Goal: Transaction & Acquisition: Purchase product/service

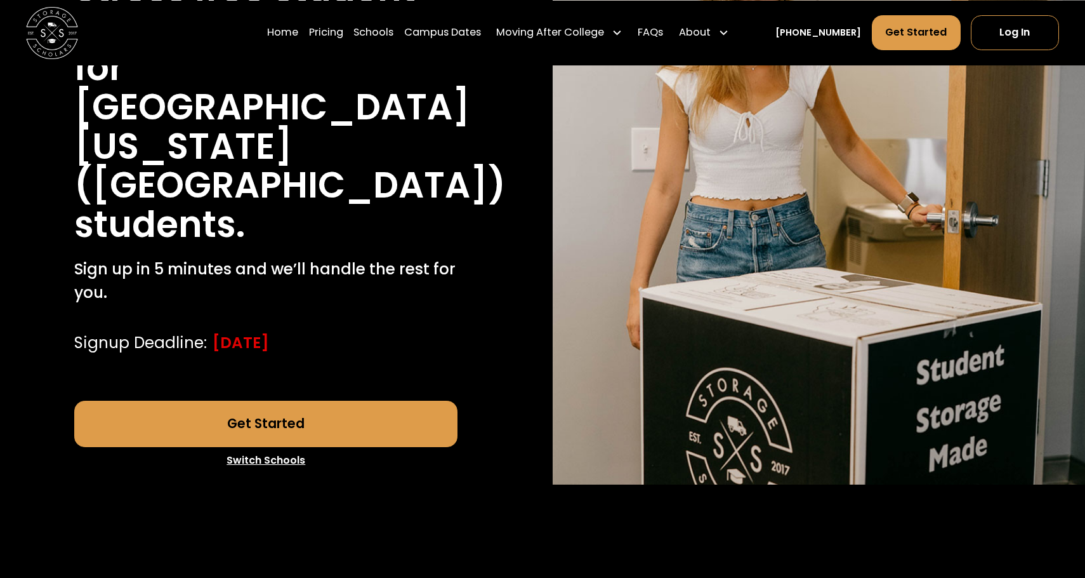
scroll to position [269, 0]
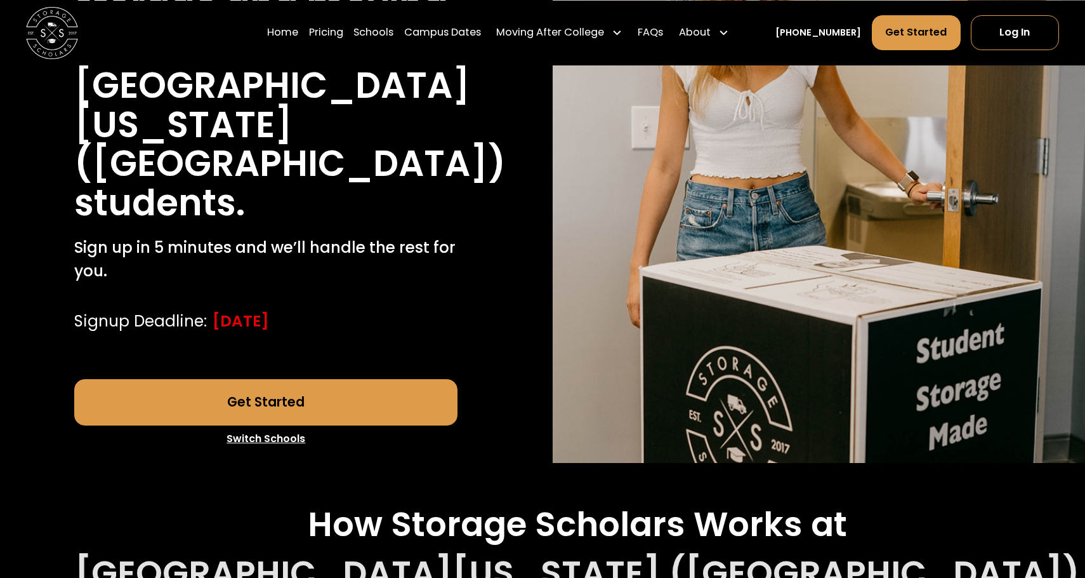
click at [335, 402] on link "Get Started" at bounding box center [265, 402] width 383 height 47
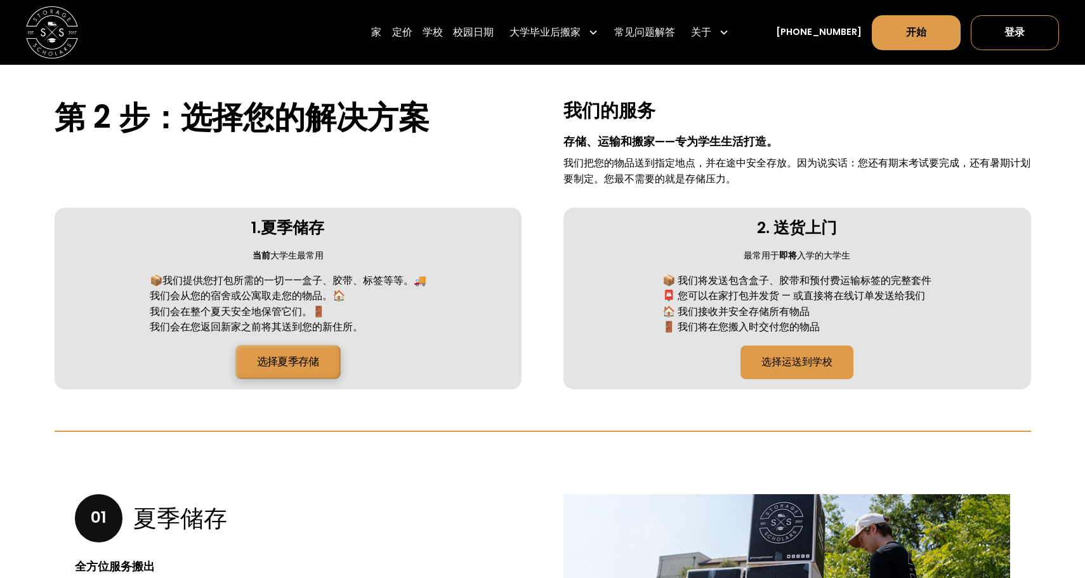
scroll to position [436, 0]
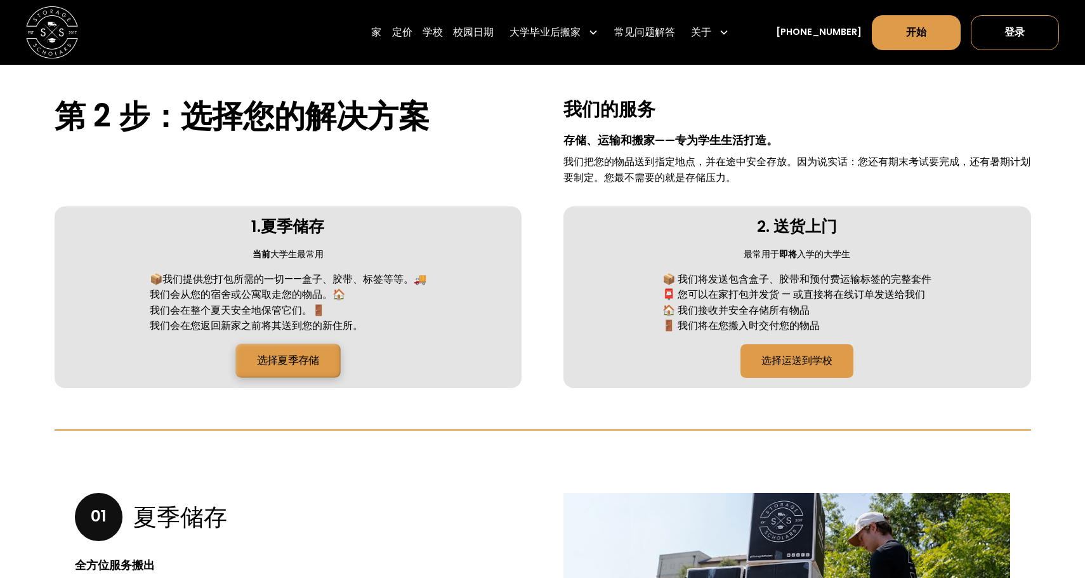
click at [296, 357] on font "选择夏季存储" at bounding box center [288, 360] width 62 height 15
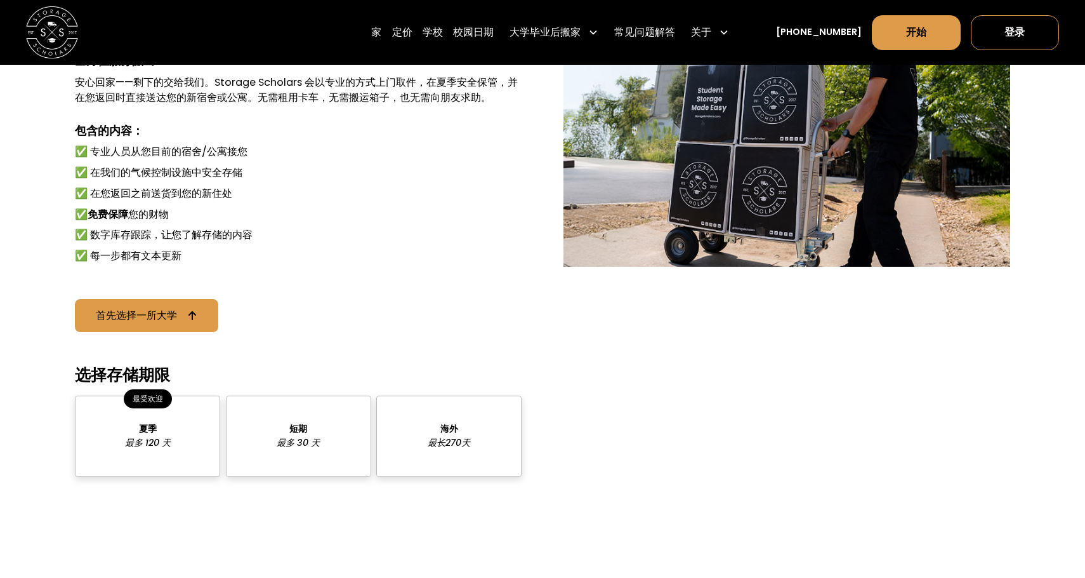
scroll to position [950, 0]
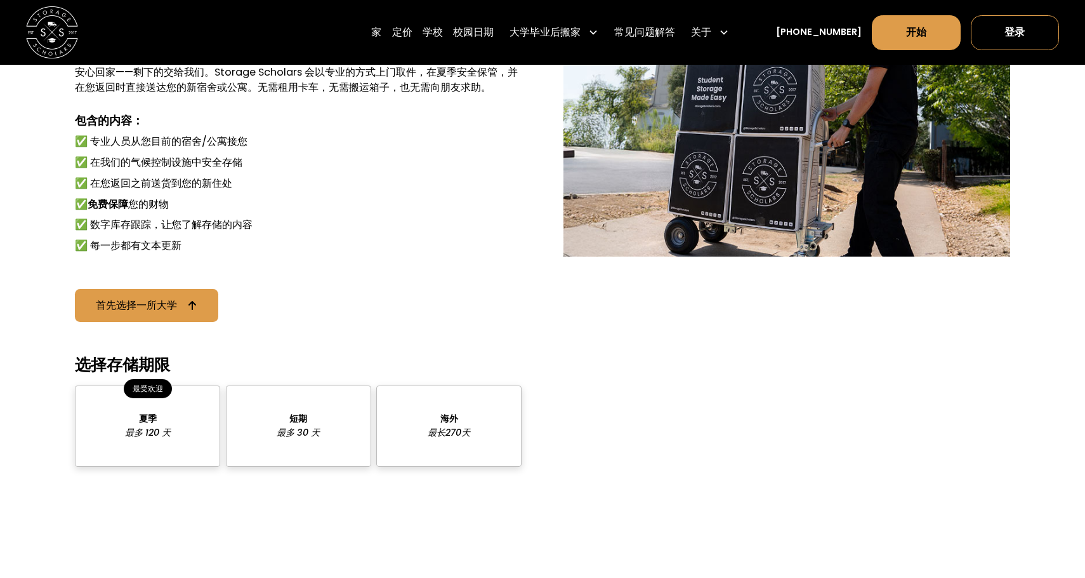
click at [322, 407] on div "套餐定价" at bounding box center [298, 425] width 145 height 81
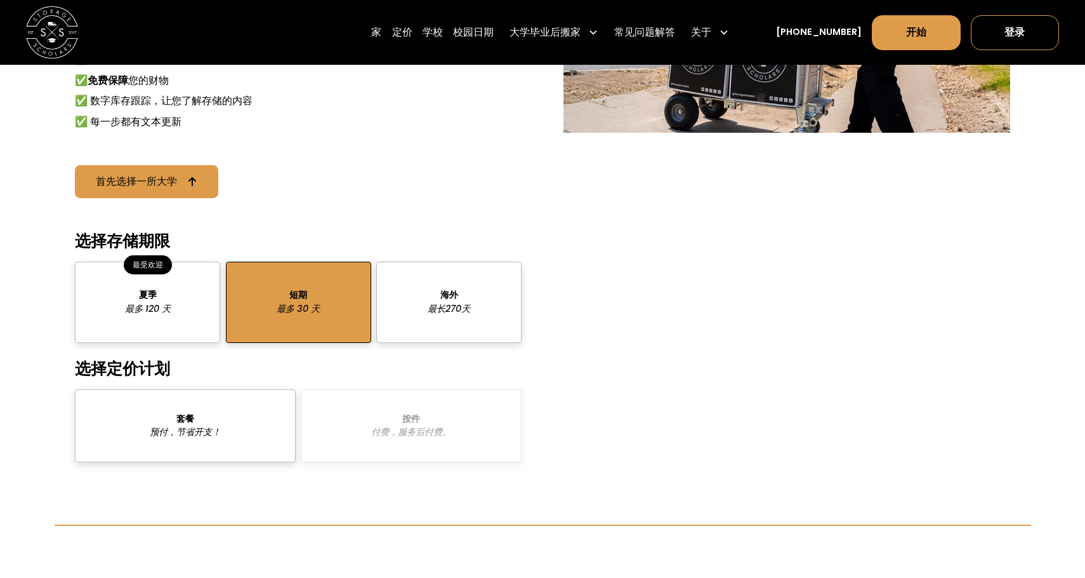
scroll to position [1080, 0]
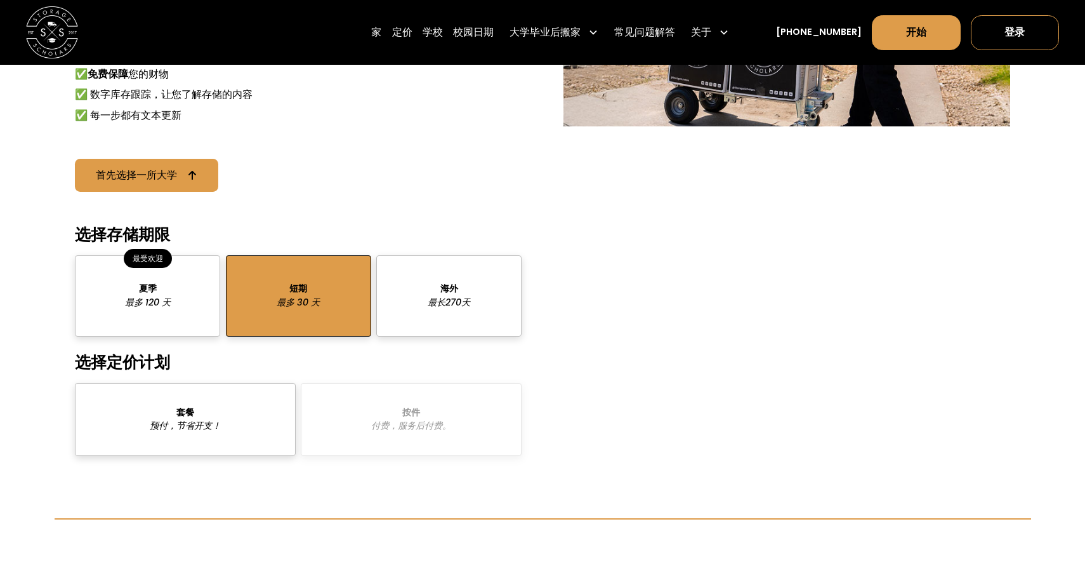
click at [249, 415] on div "套餐定价" at bounding box center [185, 419] width 221 height 73
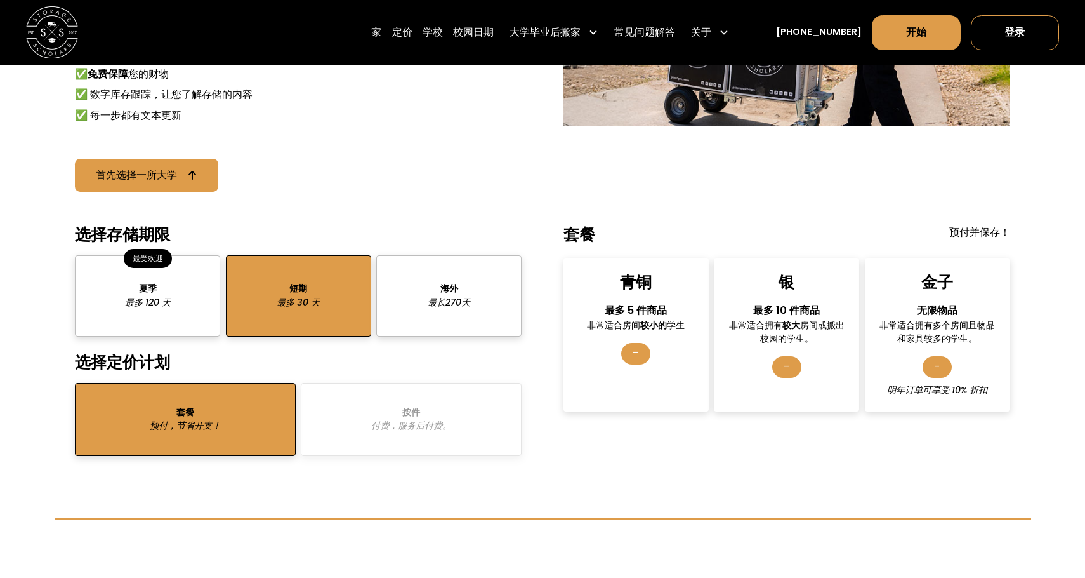
click at [389, 425] on div "套餐 预付，节省开支！ 按件 付费，服务后付费。" at bounding box center [298, 419] width 447 height 73
click at [255, 425] on div "套餐定价" at bounding box center [185, 419] width 221 height 73
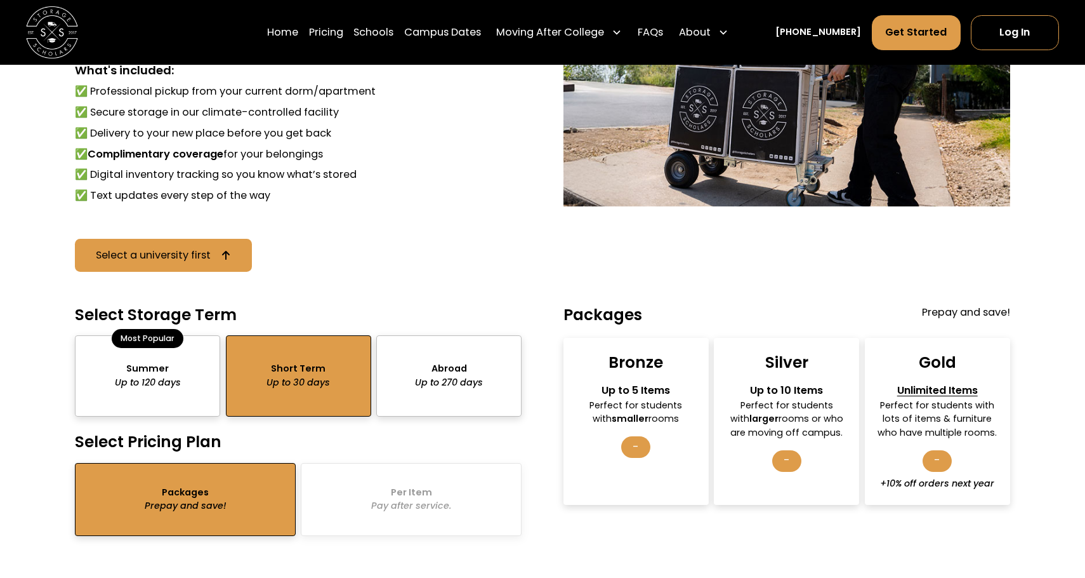
scroll to position [1160, 0]
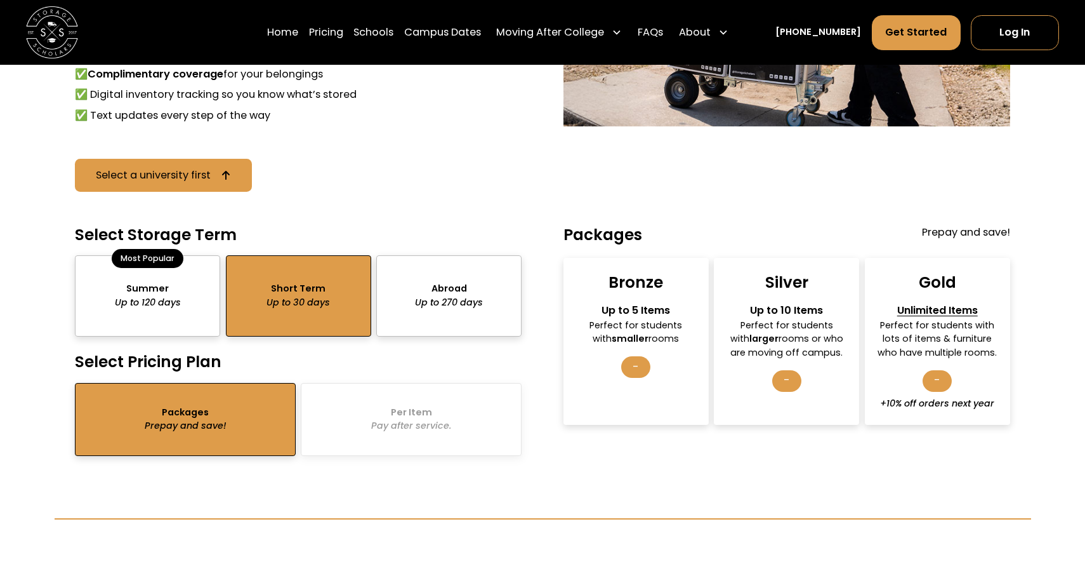
click at [635, 367] on div "-" at bounding box center [635, 367] width 29 height 22
click at [628, 296] on div "Bronze Up to 5 Items Perfect for students with smaller rooms -" at bounding box center [636, 342] width 145 height 168
click at [639, 277] on div "Bronze" at bounding box center [636, 282] width 55 height 20
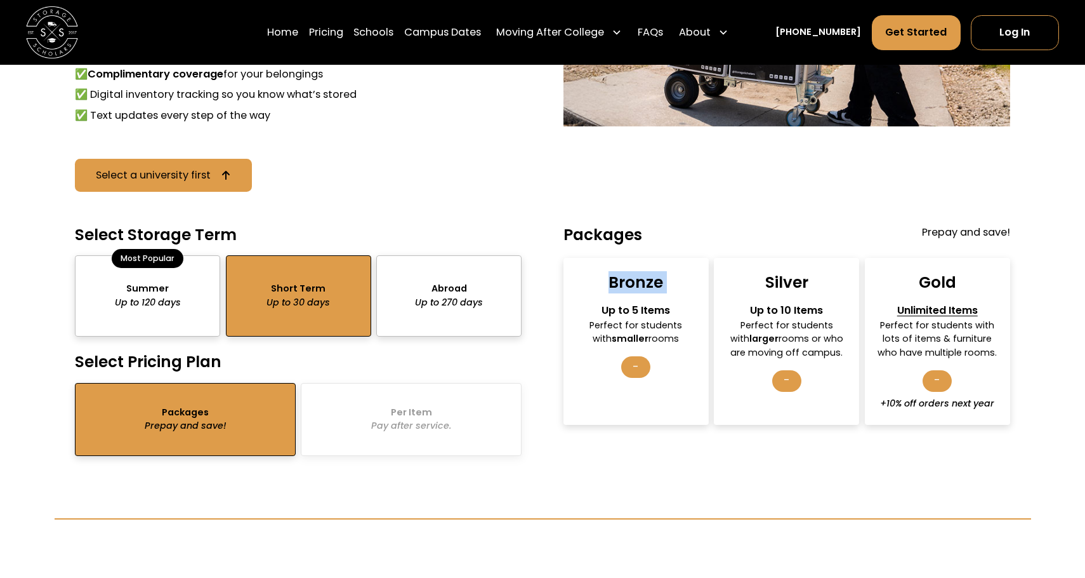
click at [639, 277] on div "Bronze" at bounding box center [636, 282] width 55 height 20
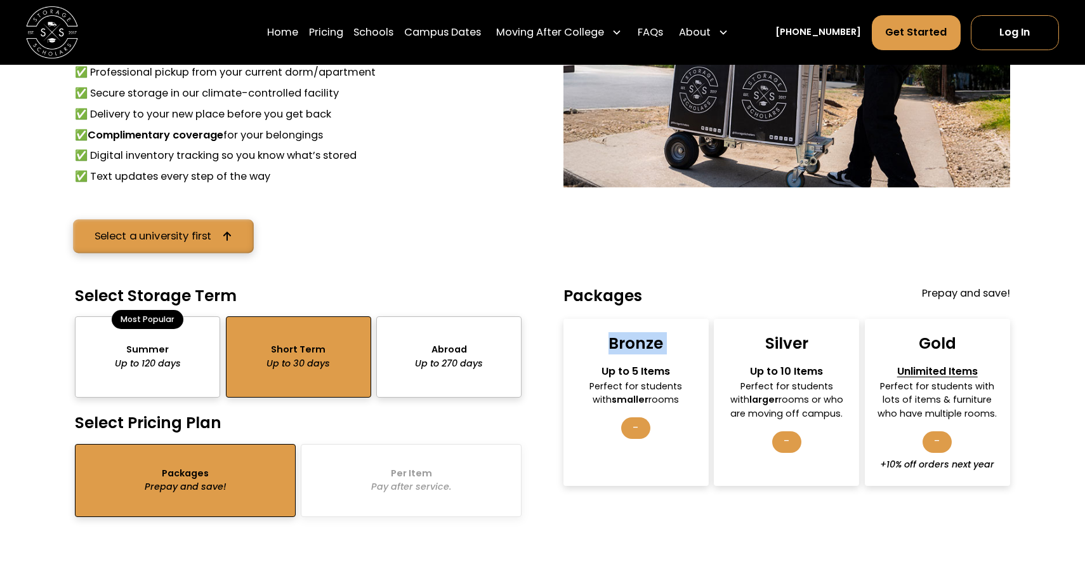
click at [215, 226] on link "Select a university first" at bounding box center [163, 236] width 181 height 34
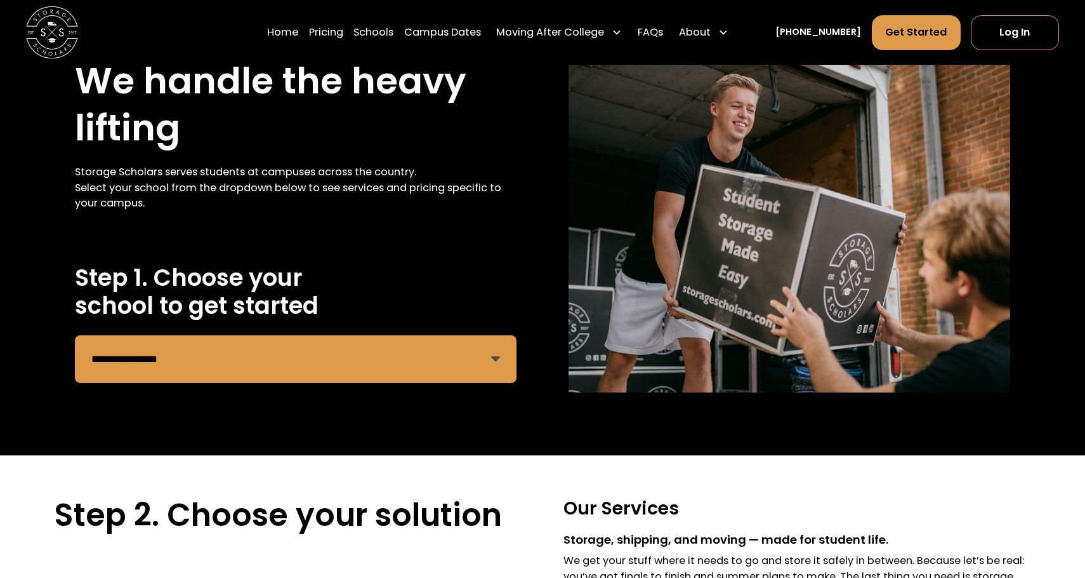
scroll to position [65, 0]
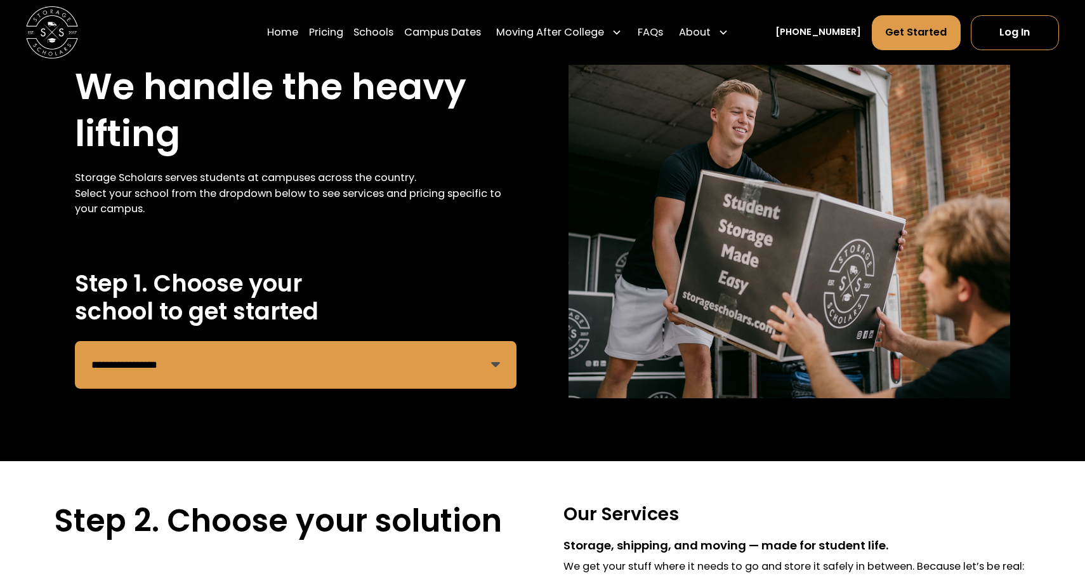
click at [233, 395] on div "**********" at bounding box center [296, 333] width 442 height 129
click at [233, 366] on select "**********" at bounding box center [296, 365] width 442 height 48
click at [75, 341] on select "**********" at bounding box center [296, 365] width 442 height 48
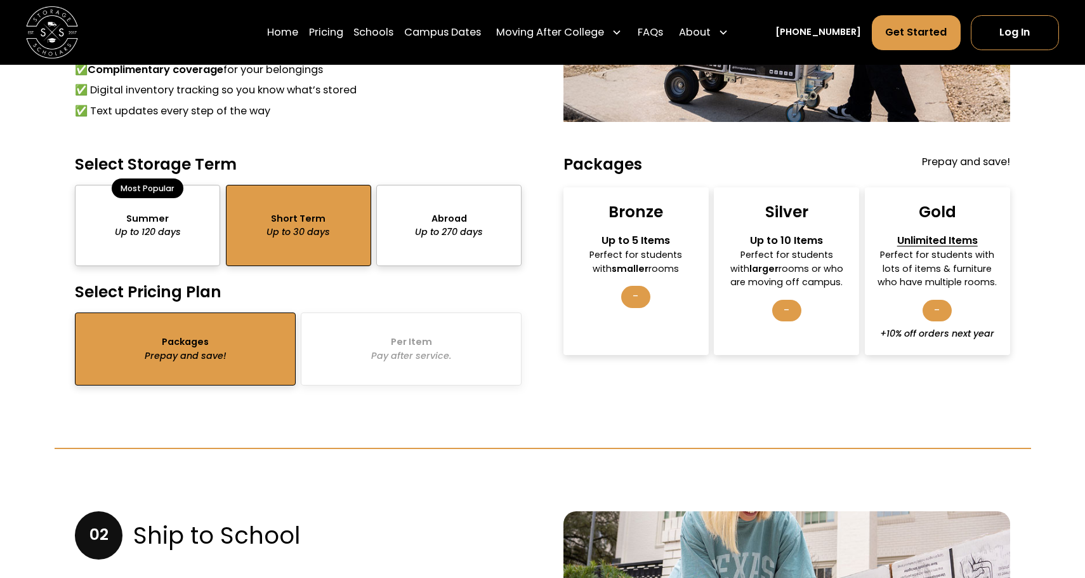
scroll to position [1169, 0]
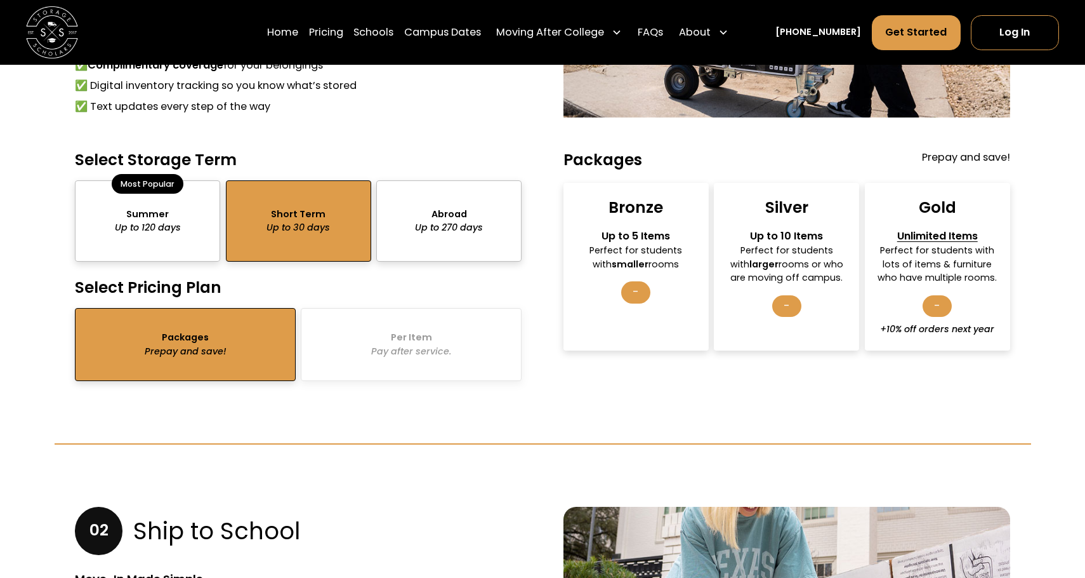
click at [635, 289] on div "-" at bounding box center [635, 292] width 29 height 22
click at [639, 299] on div "-" at bounding box center [635, 292] width 29 height 22
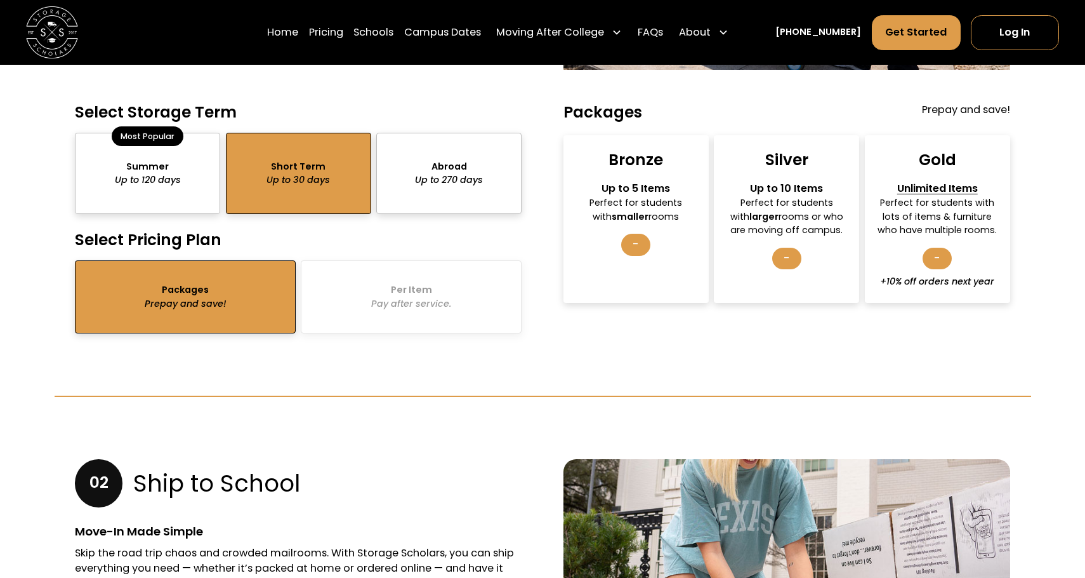
scroll to position [1293, 0]
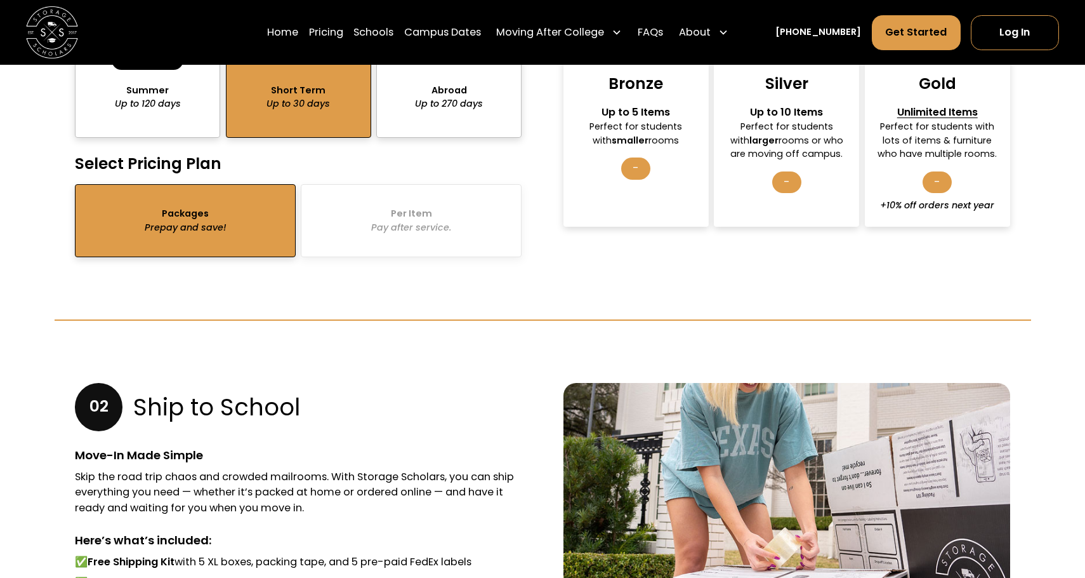
click at [388, 222] on div "Packages Prepay and save! Per Item Pay after service." at bounding box center [298, 220] width 447 height 73
click at [438, 109] on div "package-pricing" at bounding box center [448, 96] width 145 height 81
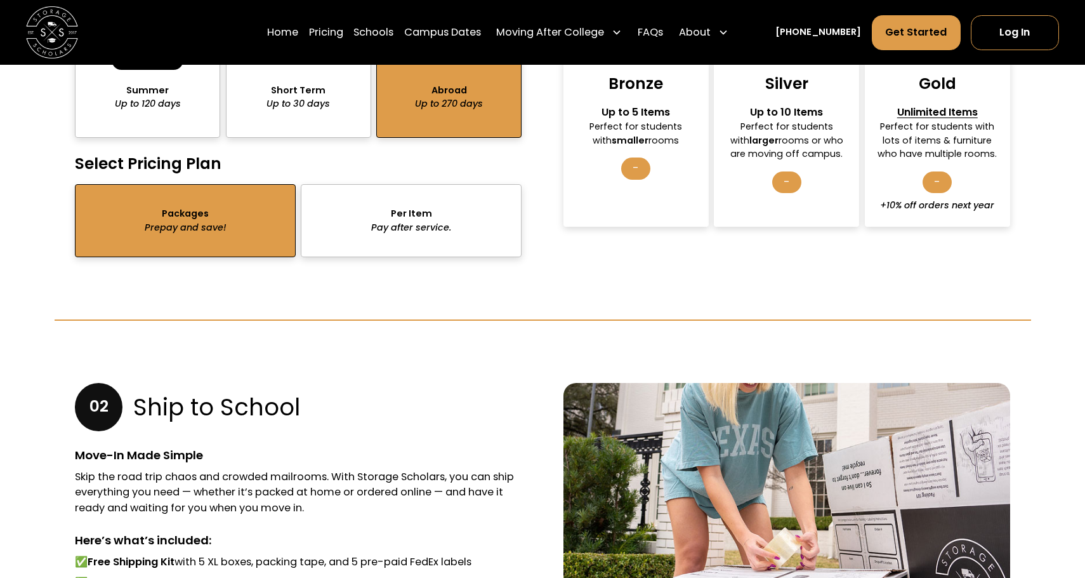
click at [329, 112] on div "package-pricing" at bounding box center [298, 96] width 145 height 81
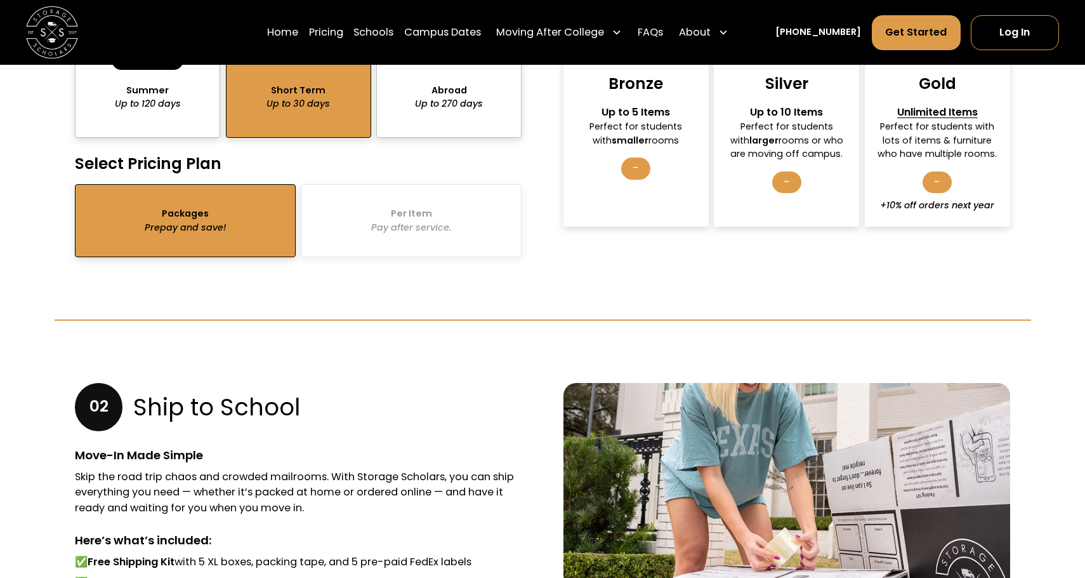
click at [237, 199] on div "package-pricing" at bounding box center [185, 220] width 221 height 73
click at [474, 223] on div "Packages Prepay and save! Per Item Pay after service." at bounding box center [298, 220] width 447 height 73
click at [631, 167] on div "-" at bounding box center [635, 168] width 29 height 22
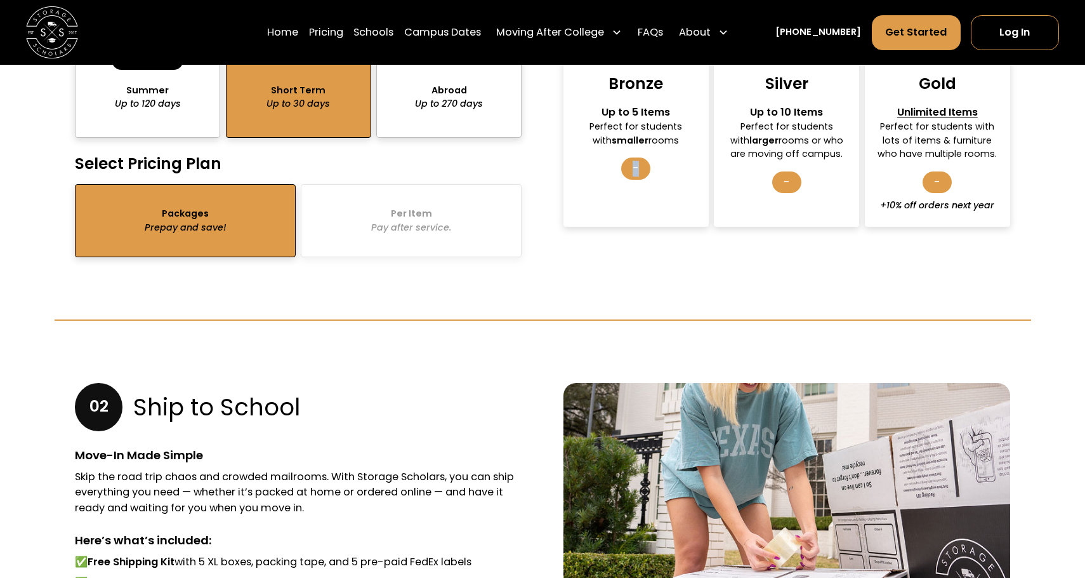
click at [631, 167] on div "-" at bounding box center [635, 168] width 29 height 22
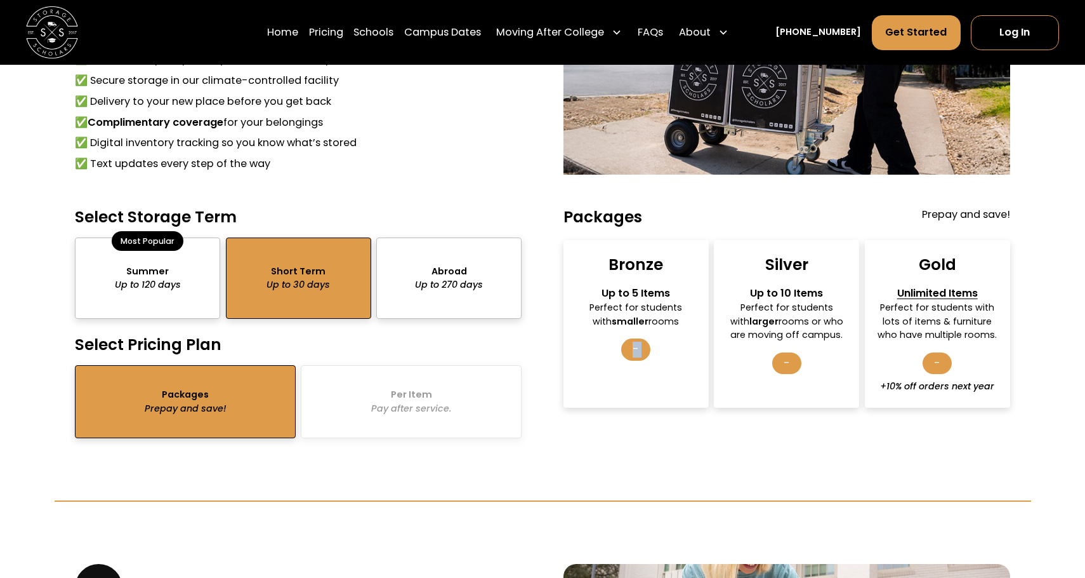
scroll to position [1105, 0]
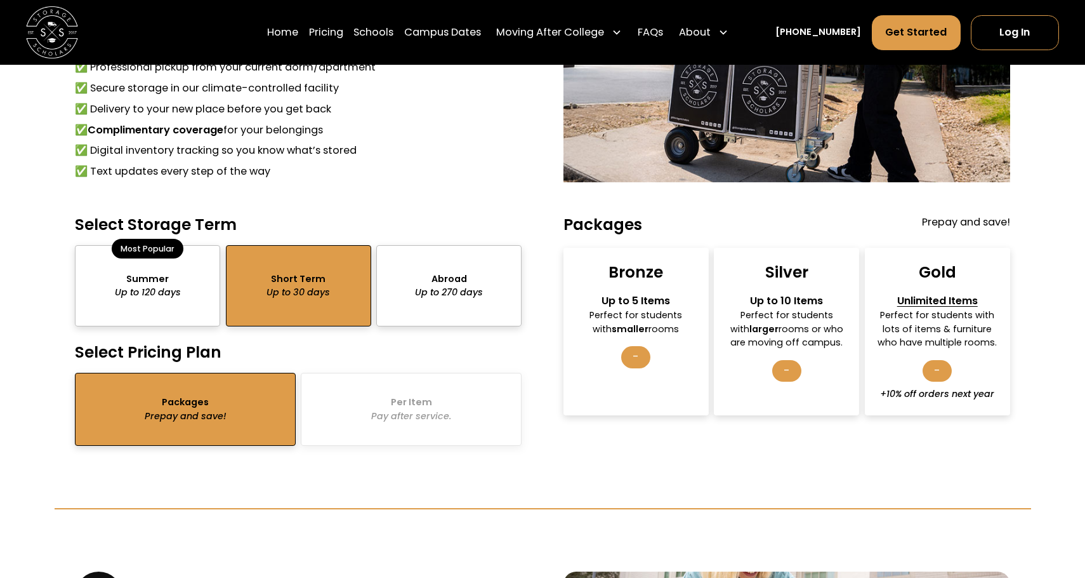
click at [788, 372] on div "-" at bounding box center [787, 371] width 29 height 22
click at [922, 369] on div "- +10% off orders next year" at bounding box center [937, 380] width 114 height 41
click at [167, 297] on div "package-pricing" at bounding box center [147, 285] width 145 height 81
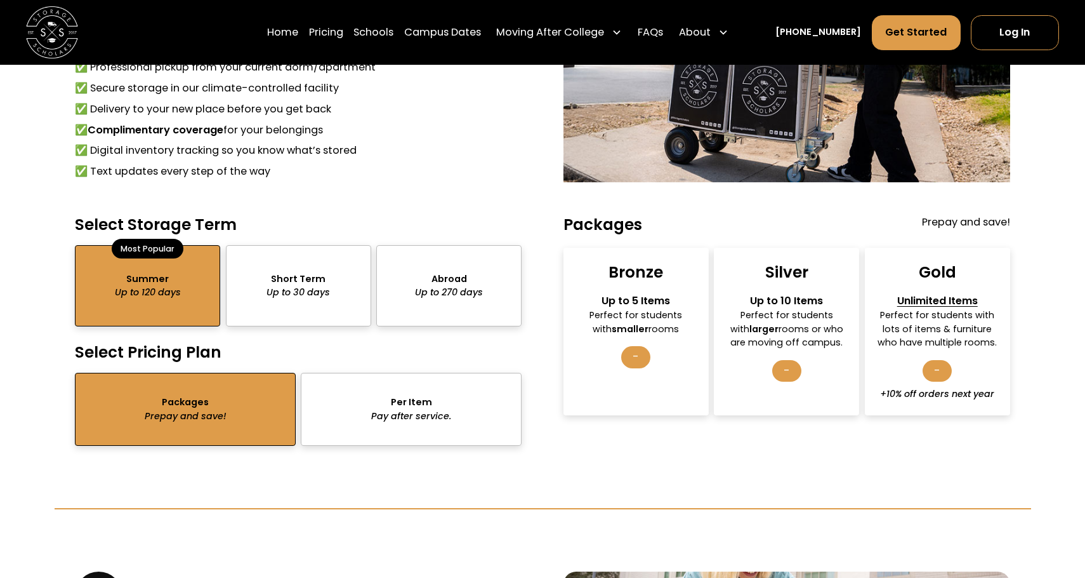
click at [600, 314] on div "Perfect for students with smaller rooms" at bounding box center [636, 321] width 123 height 27
drag, startPoint x: 600, startPoint y: 314, endPoint x: 566, endPoint y: 313, distance: 33.6
click at [598, 314] on div "Perfect for students with smaller rooms" at bounding box center [636, 321] width 123 height 27
click at [246, 295] on div "package-pricing" at bounding box center [298, 285] width 145 height 81
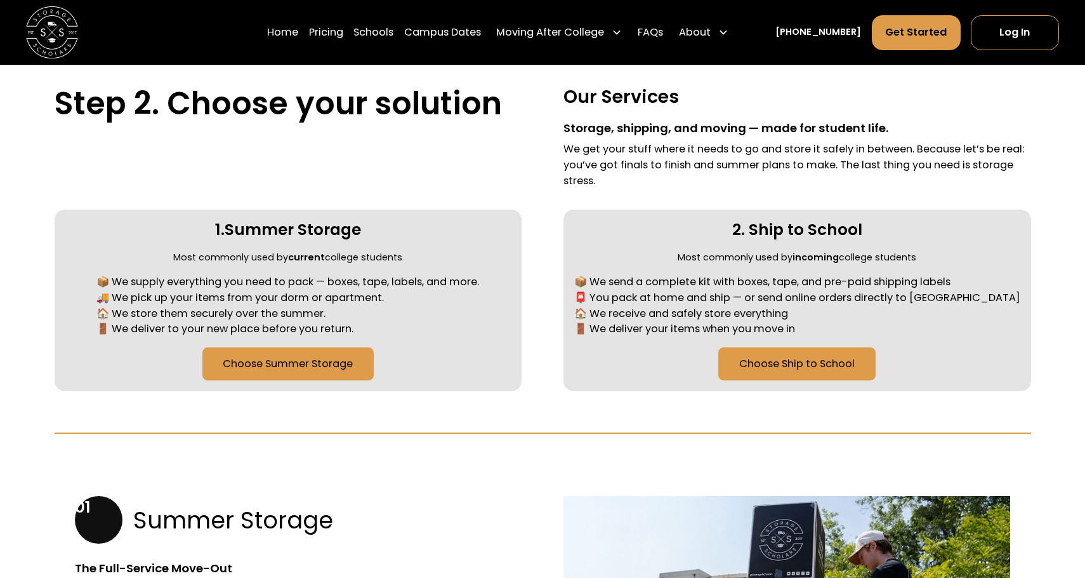
scroll to position [493, 0]
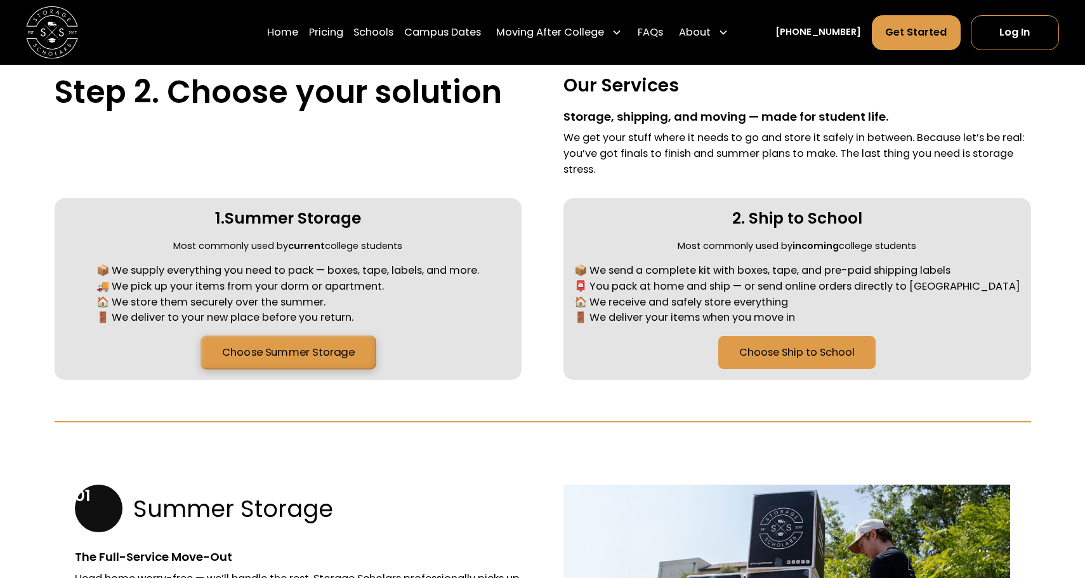
click at [293, 358] on link "Choose Summer Storage" at bounding box center [288, 353] width 175 height 34
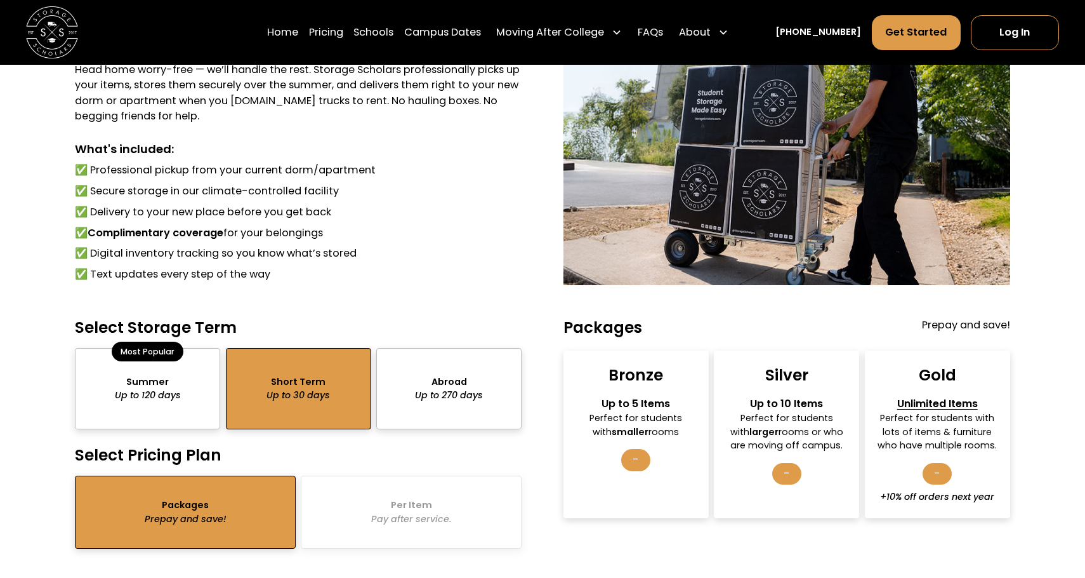
scroll to position [1016, 0]
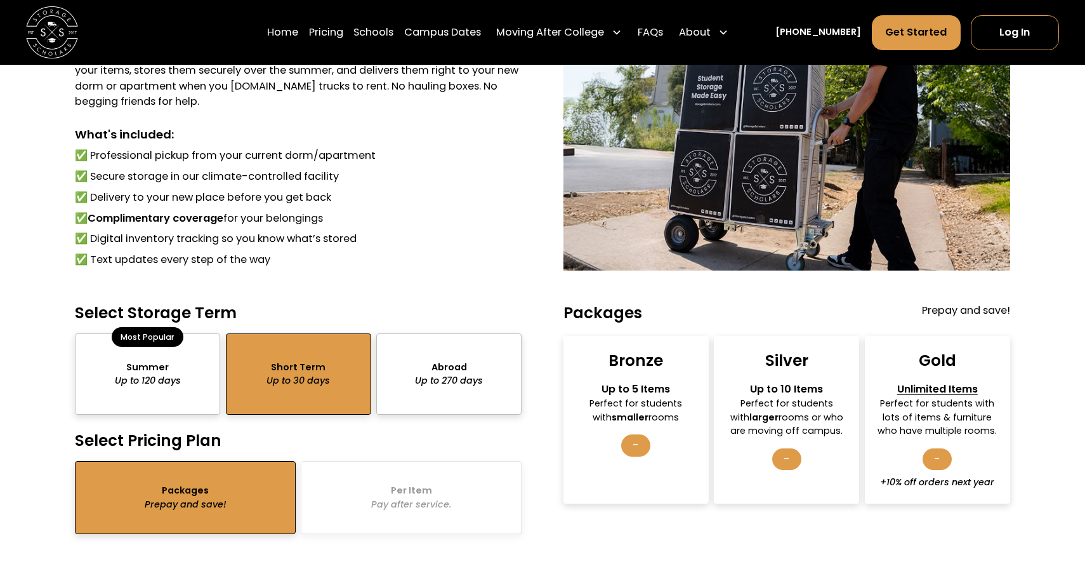
click at [290, 362] on div "package-pricing" at bounding box center [298, 373] width 145 height 81
click at [185, 389] on div "package-pricing" at bounding box center [147, 373] width 145 height 81
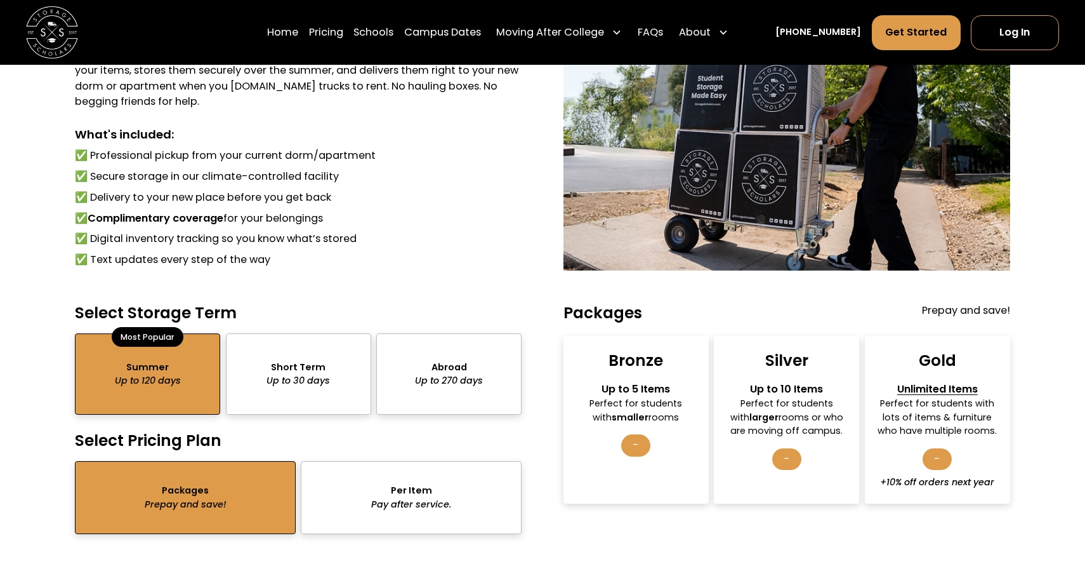
click at [276, 378] on div "package-pricing" at bounding box center [298, 373] width 145 height 81
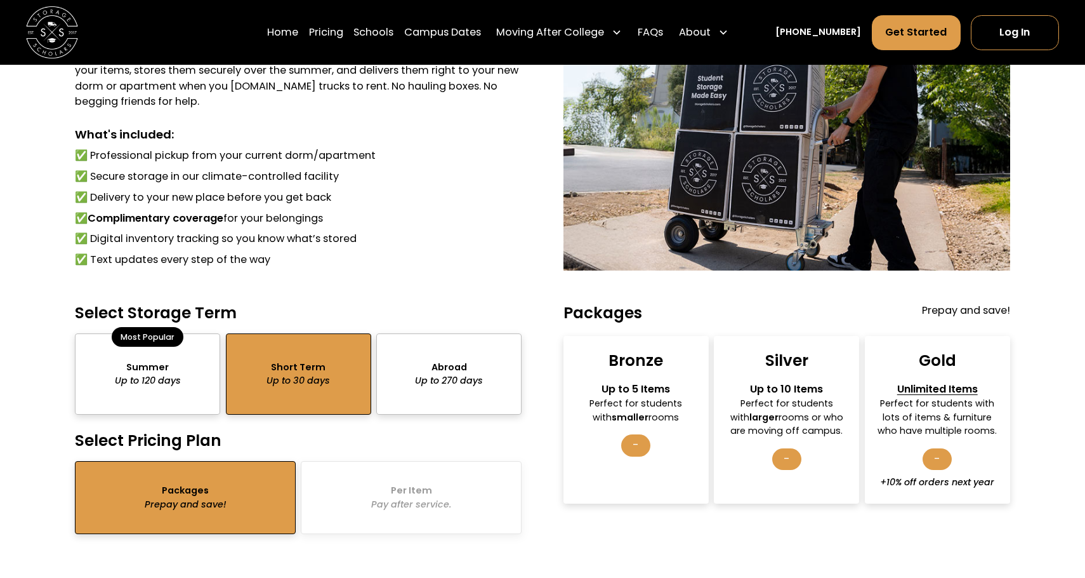
click at [225, 493] on div "package-pricing" at bounding box center [185, 497] width 221 height 73
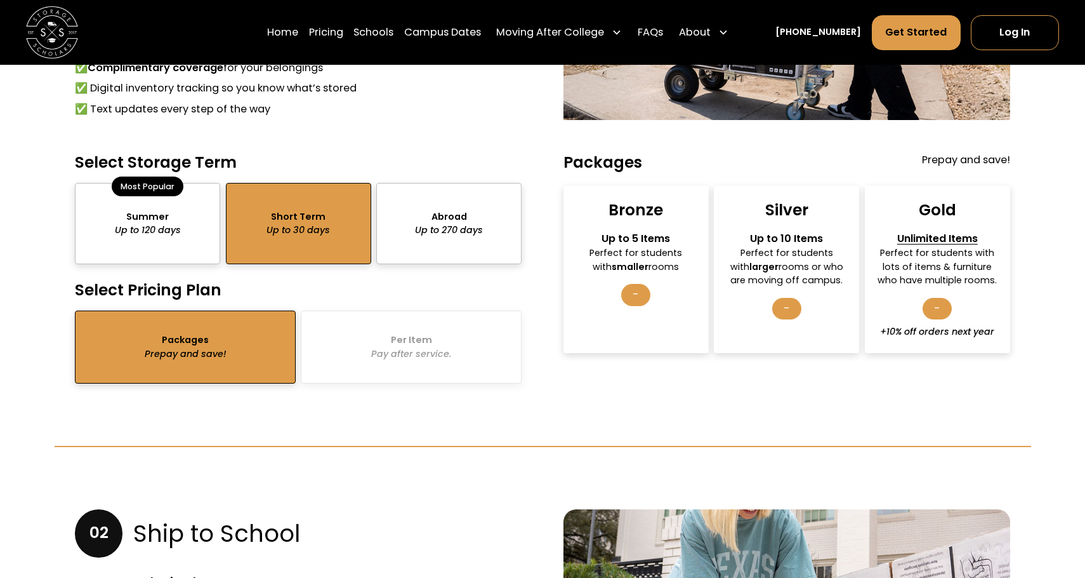
scroll to position [1190, 0]
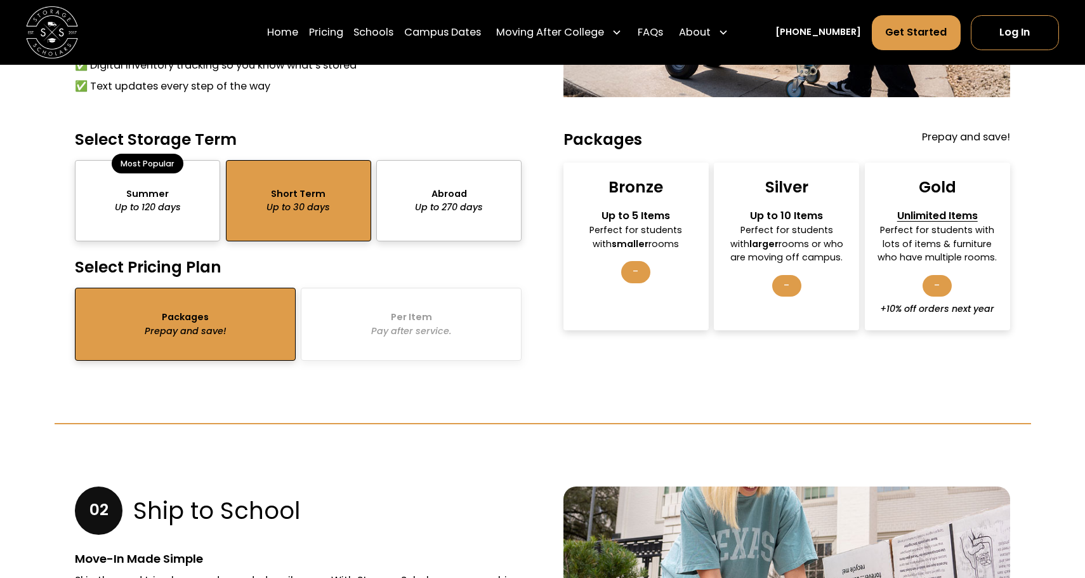
click at [674, 225] on div "Perfect for students with smaller rooms" at bounding box center [636, 236] width 123 height 27
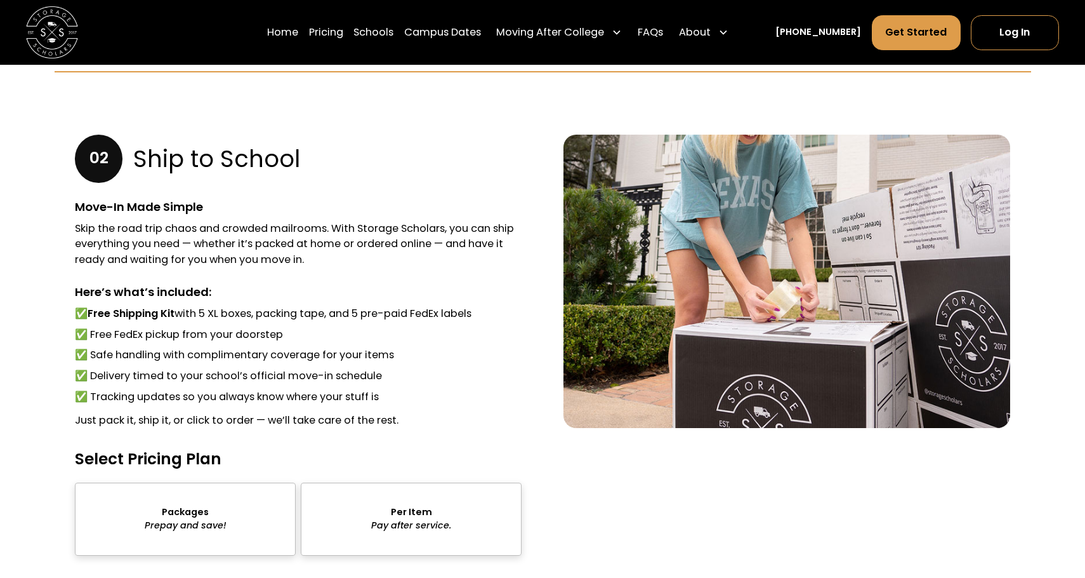
scroll to position [1461, 0]
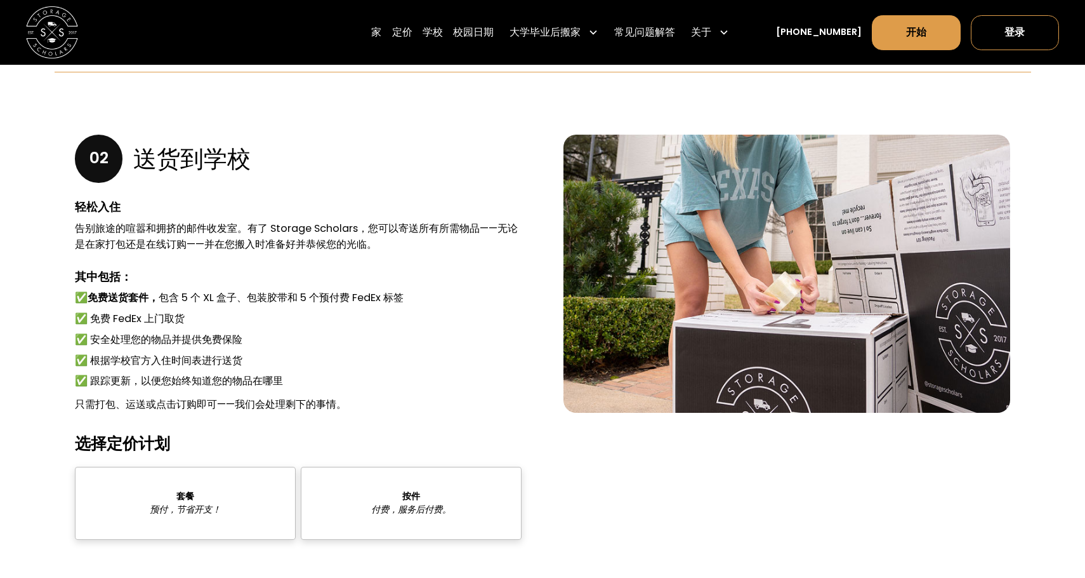
click at [224, 491] on div "sts" at bounding box center [185, 503] width 221 height 73
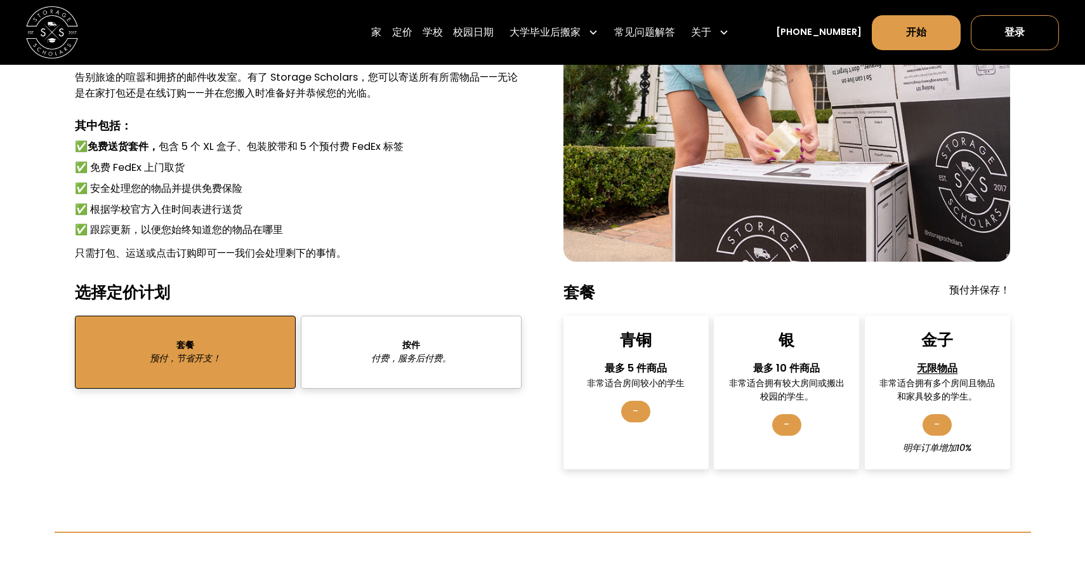
click at [639, 408] on div "-" at bounding box center [635, 412] width 29 height 22
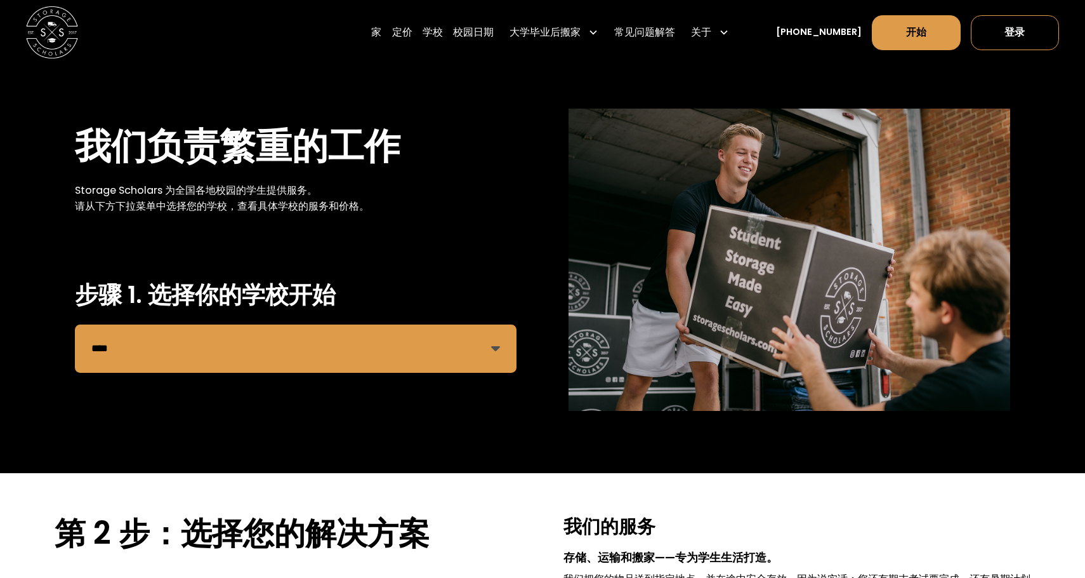
scroll to position [0, 0]
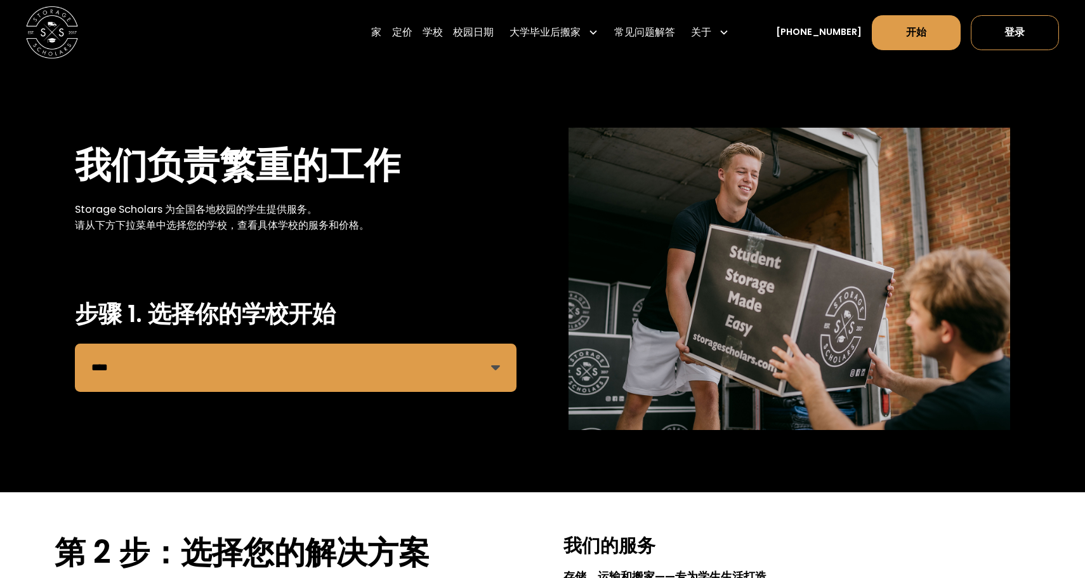
click at [399, 348] on select "**********" at bounding box center [296, 367] width 442 height 48
click at [75, 343] on select "**********" at bounding box center [296, 367] width 442 height 48
drag, startPoint x: 399, startPoint y: 348, endPoint x: 391, endPoint y: 352, distance: 8.8
click at [391, 352] on select "**********" at bounding box center [296, 367] width 442 height 48
click at [75, 343] on select "**********" at bounding box center [296, 367] width 442 height 48
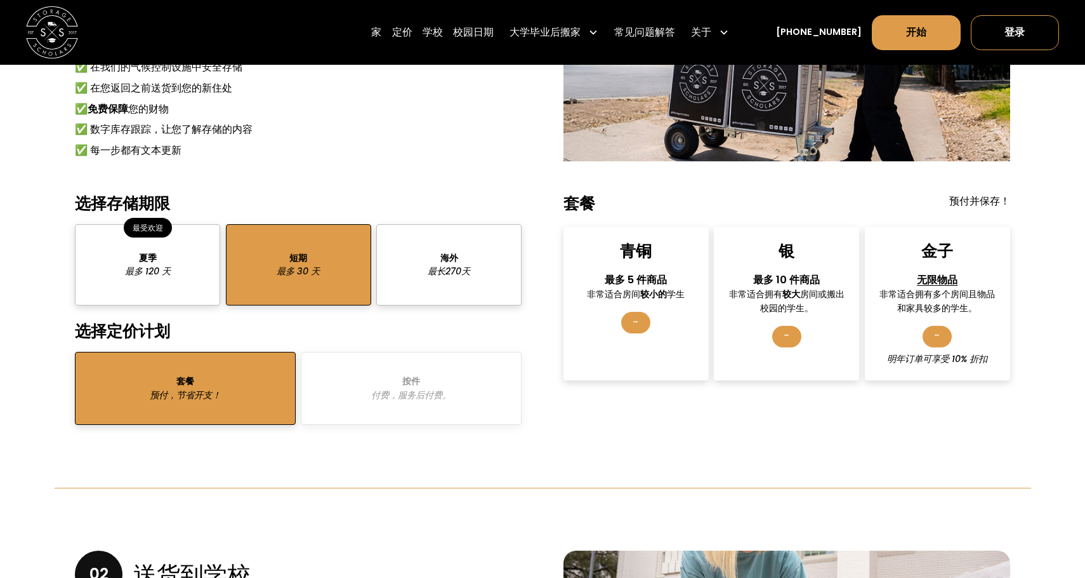
scroll to position [1050, 0]
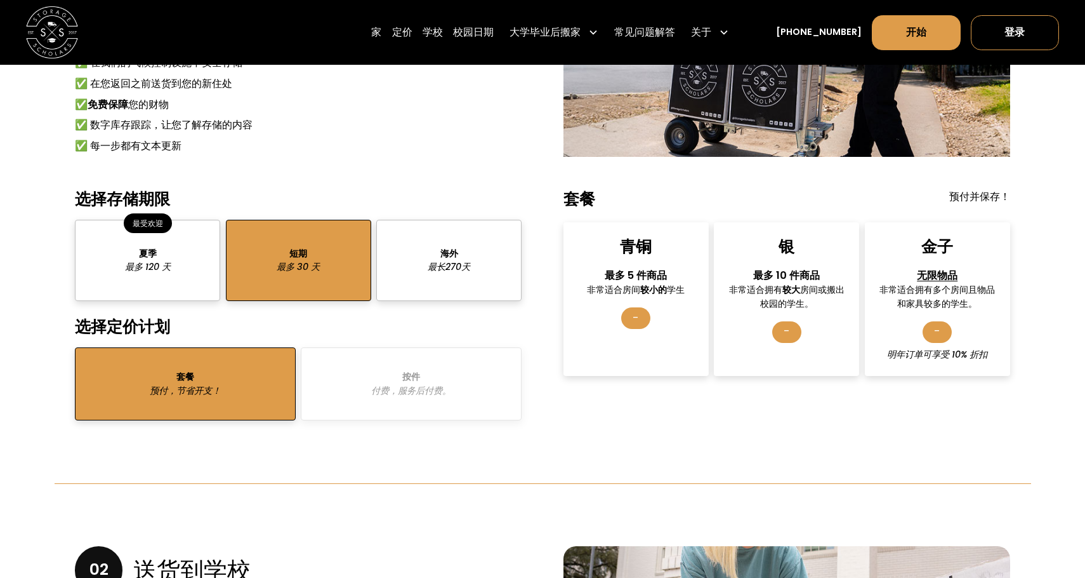
click at [628, 290] on font "非常适合房间" at bounding box center [613, 289] width 53 height 13
click at [640, 322] on div "-" at bounding box center [635, 318] width 29 height 22
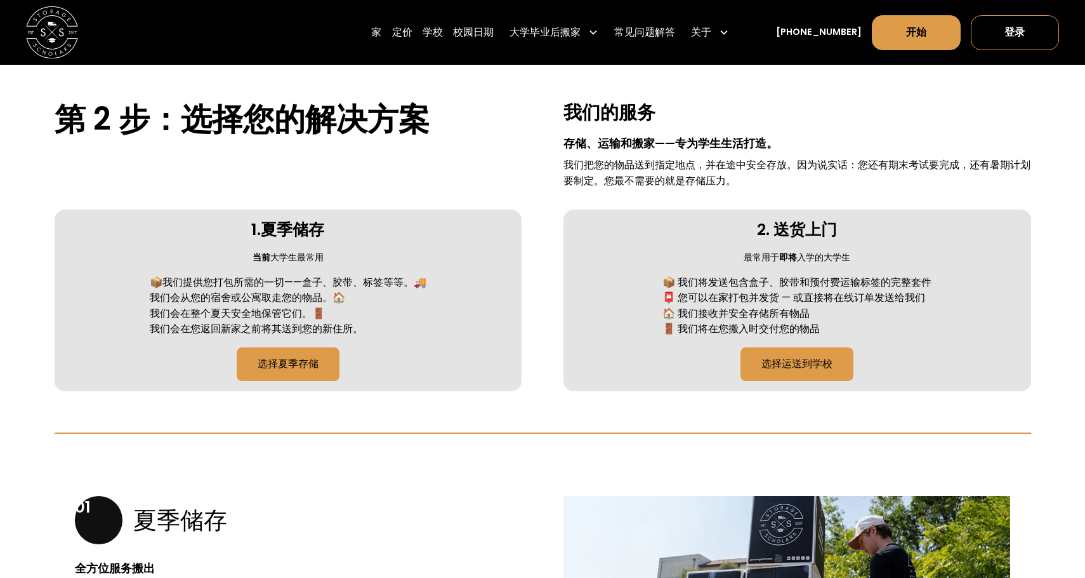
scroll to position [0, 0]
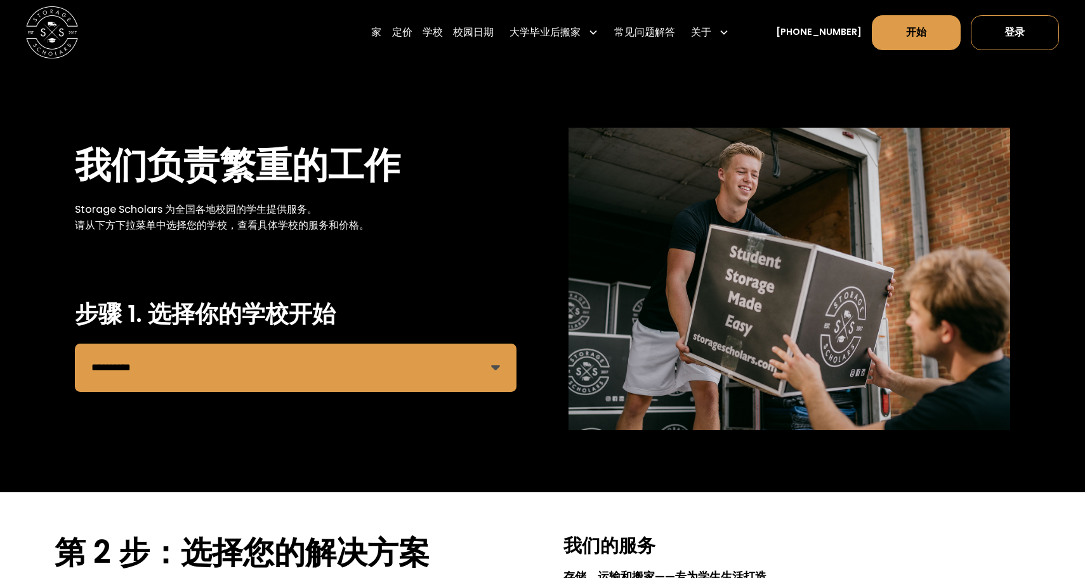
click at [155, 375] on select "**********" at bounding box center [296, 367] width 442 height 48
select select "**********"
click at [75, 343] on select "**********" at bounding box center [296, 367] width 442 height 48
click at [924, 27] on font "开始" at bounding box center [916, 32] width 20 height 15
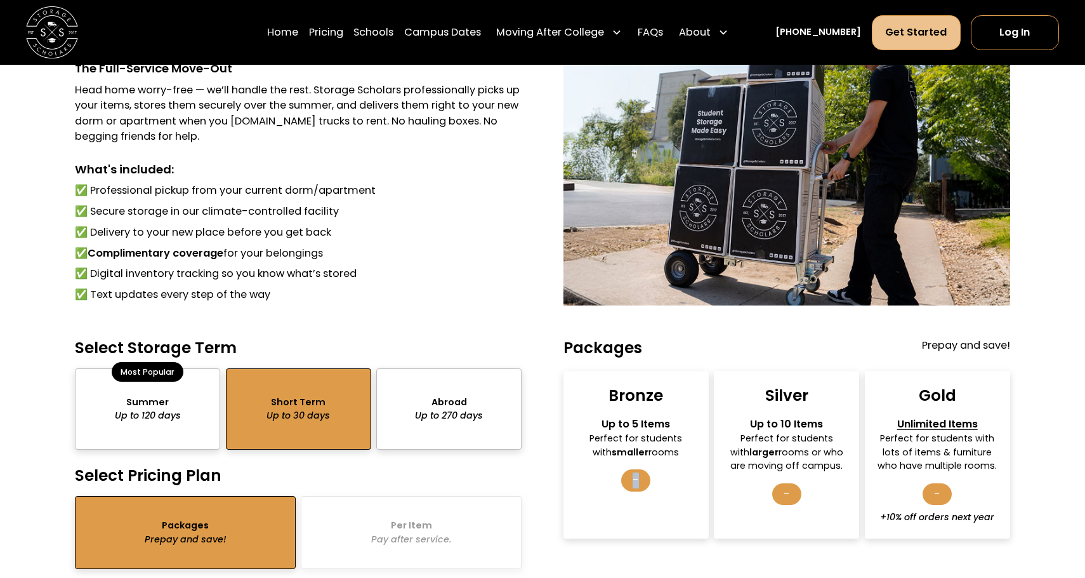
scroll to position [1188, 0]
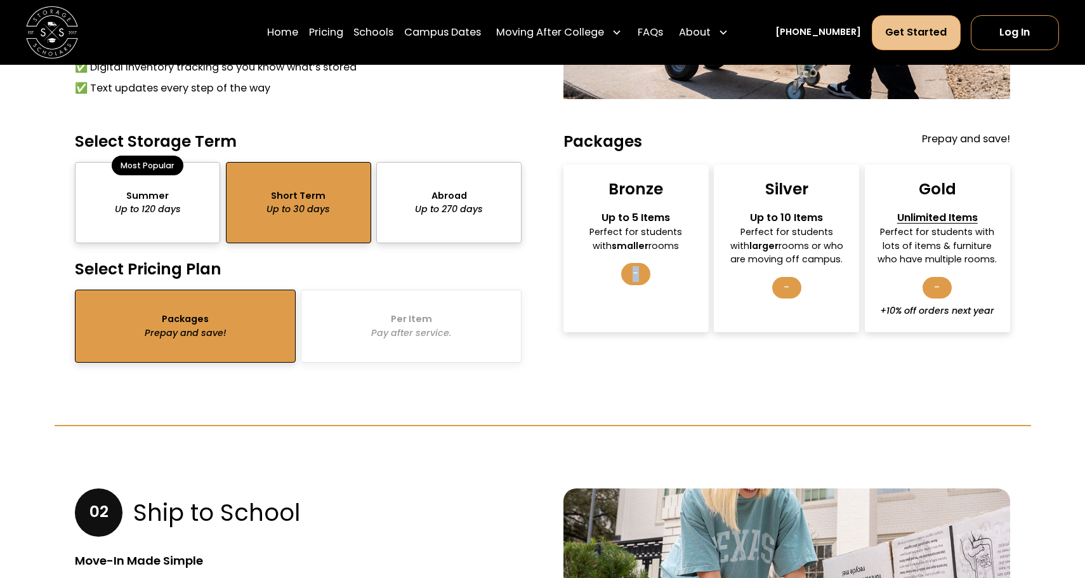
click at [616, 299] on div "Bronze Up to 5 Items Perfect for students with smaller rooms -" at bounding box center [636, 248] width 145 height 168
click at [622, 282] on div "Bronze Up to 5 Items Perfect for students with smaller rooms -" at bounding box center [636, 248] width 145 height 168
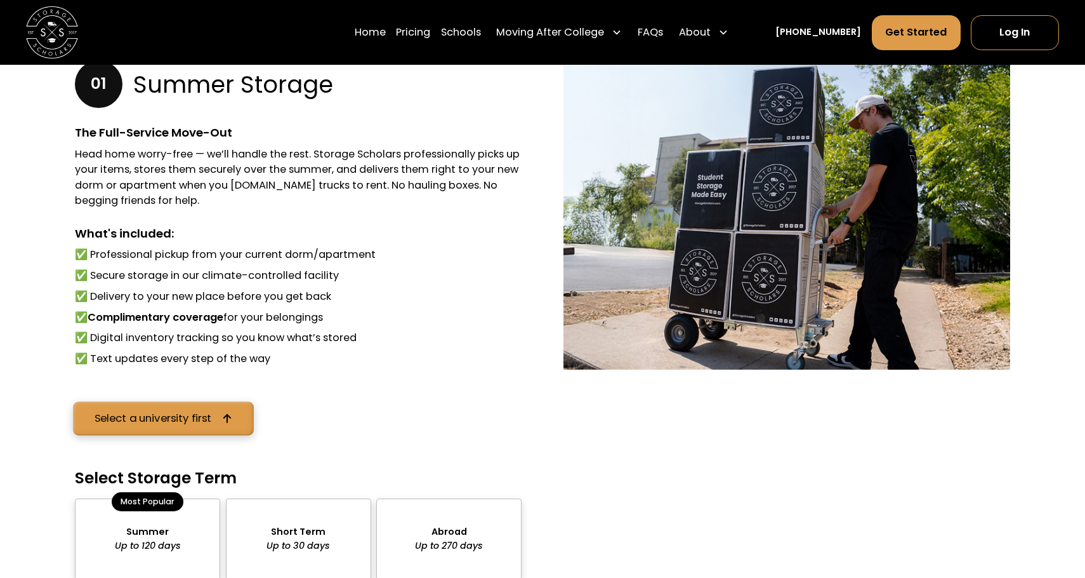
click at [178, 423] on div "Select a university first" at bounding box center [153, 418] width 117 height 11
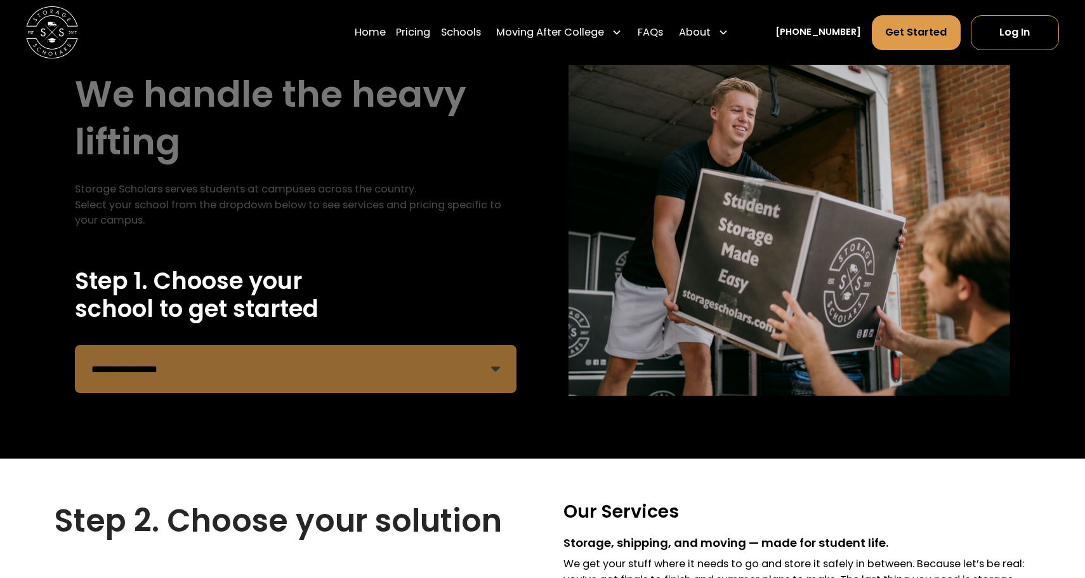
scroll to position [65, 0]
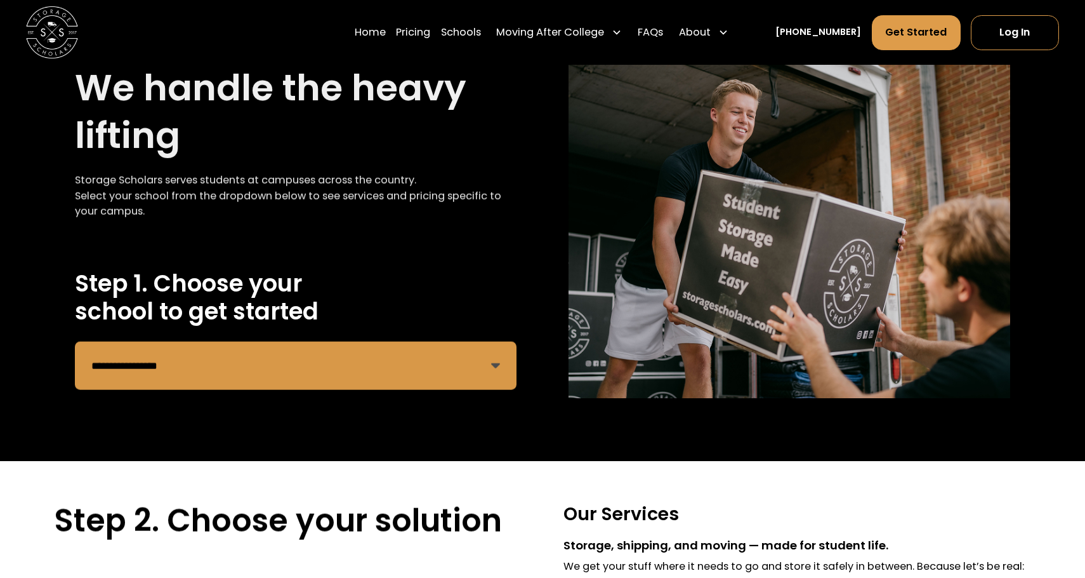
click at [187, 382] on select "**********" at bounding box center [296, 365] width 442 height 48
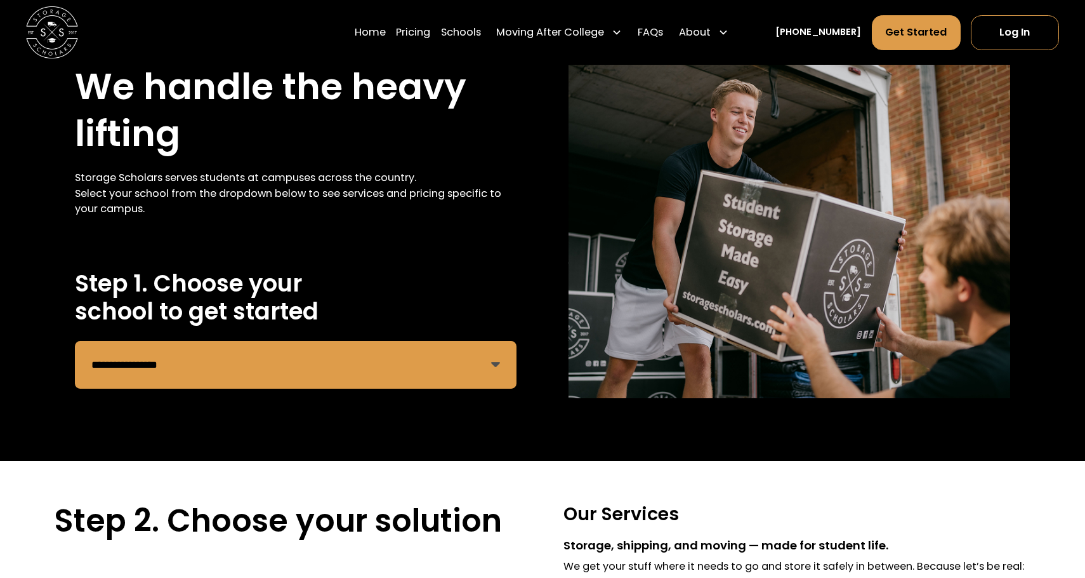
select select "**********"
click at [75, 341] on select "**********" at bounding box center [296, 365] width 442 height 48
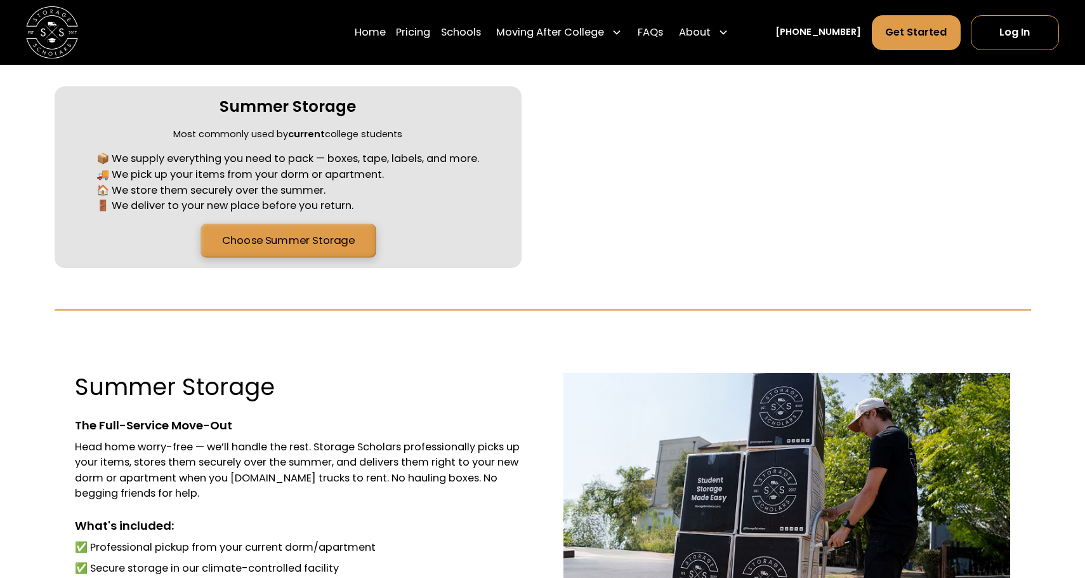
click at [302, 235] on link "Choose Summer Storage" at bounding box center [288, 241] width 175 height 34
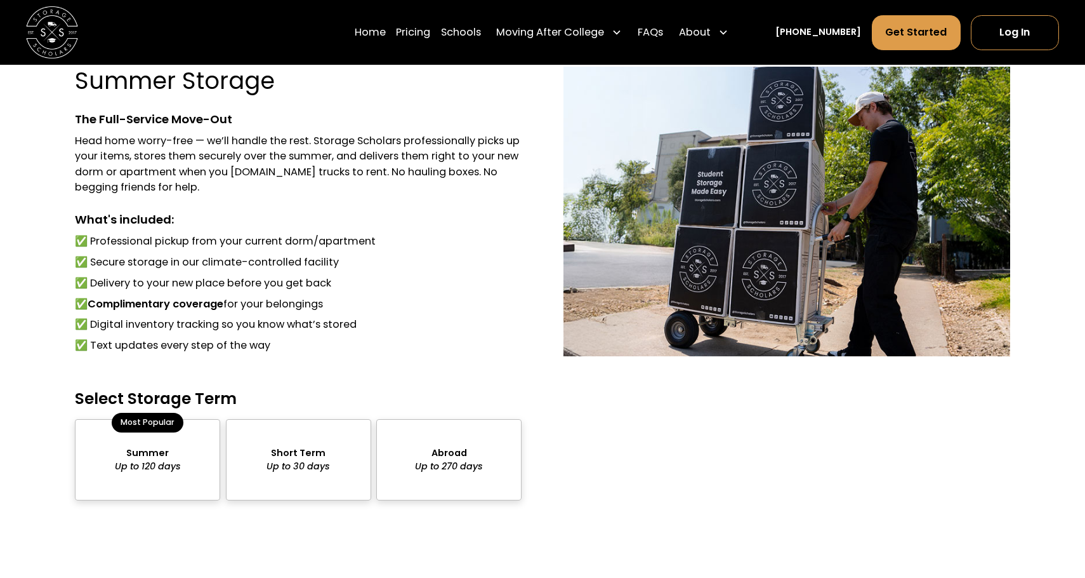
scroll to position [915, 0]
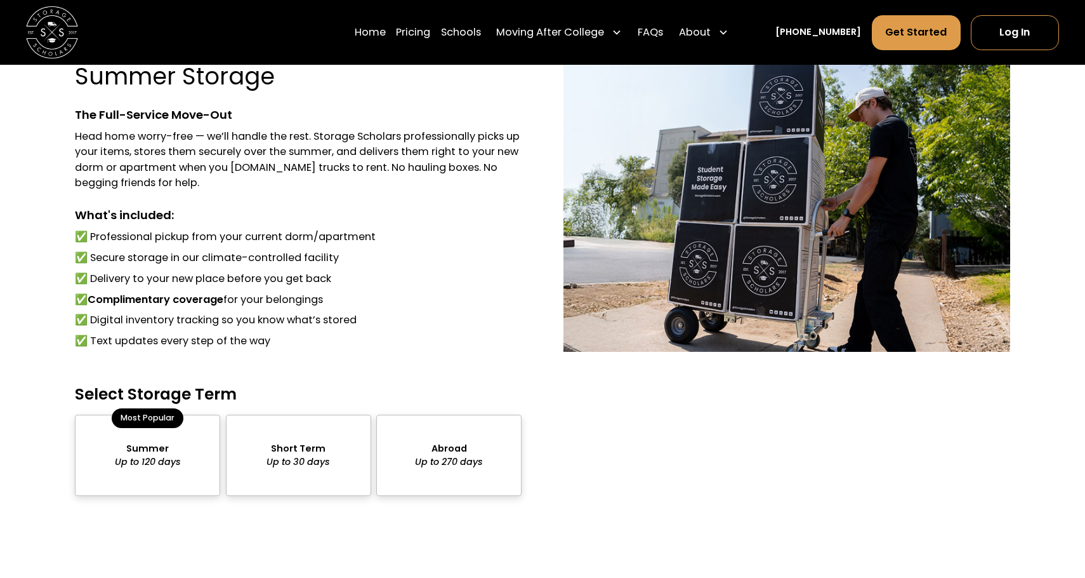
click at [317, 451] on div "package-pricing" at bounding box center [298, 455] width 145 height 81
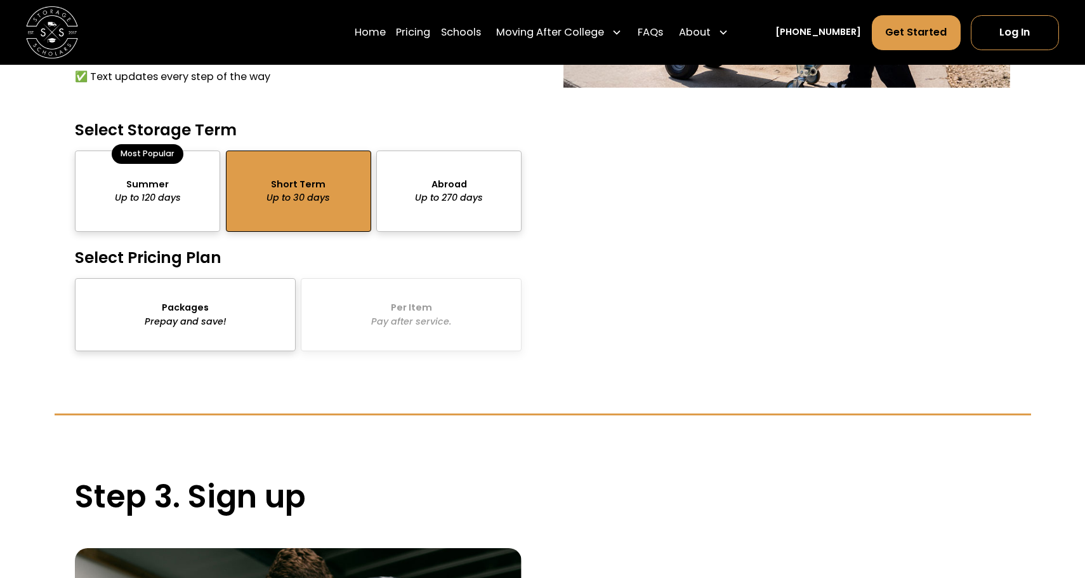
scroll to position [1221, 0]
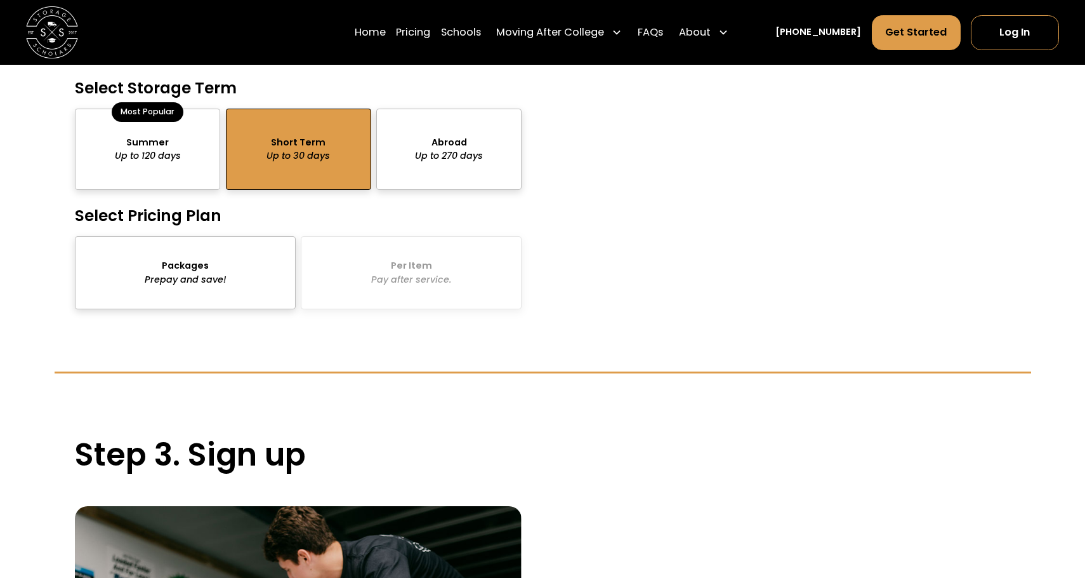
click at [268, 258] on div "package-pricing" at bounding box center [185, 272] width 221 height 73
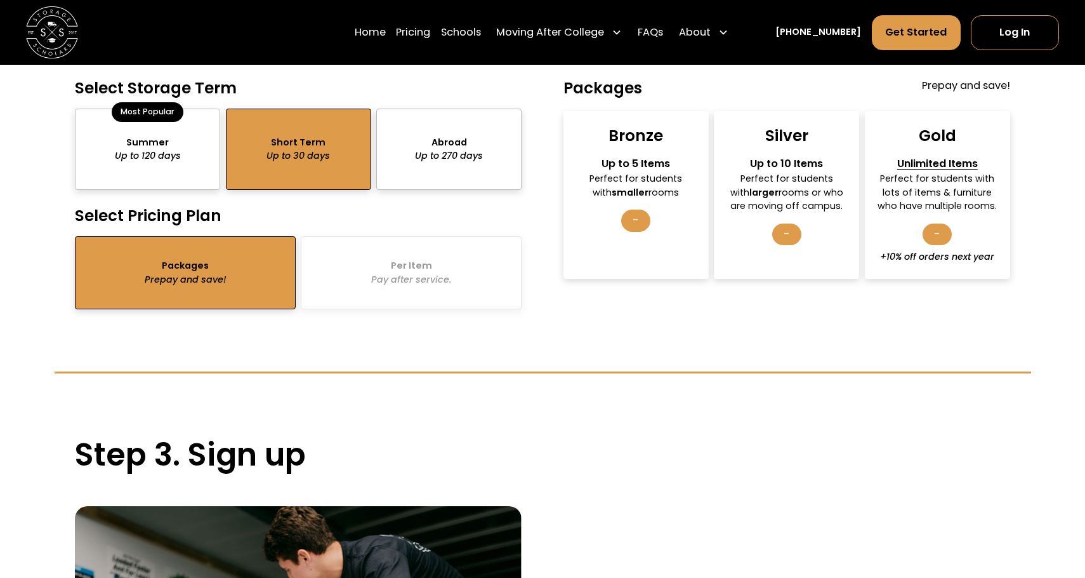
click at [642, 216] on div "-" at bounding box center [635, 220] width 29 height 22
click at [987, 84] on div "Prepay and save!" at bounding box center [966, 88] width 88 height 20
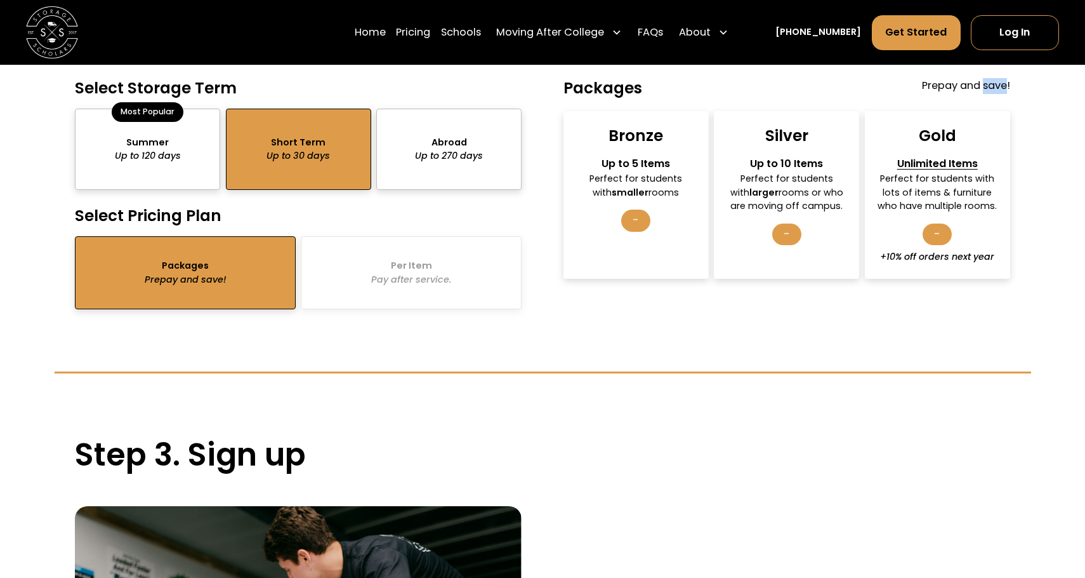
click at [987, 84] on div "Prepay and save!" at bounding box center [966, 88] width 88 height 20
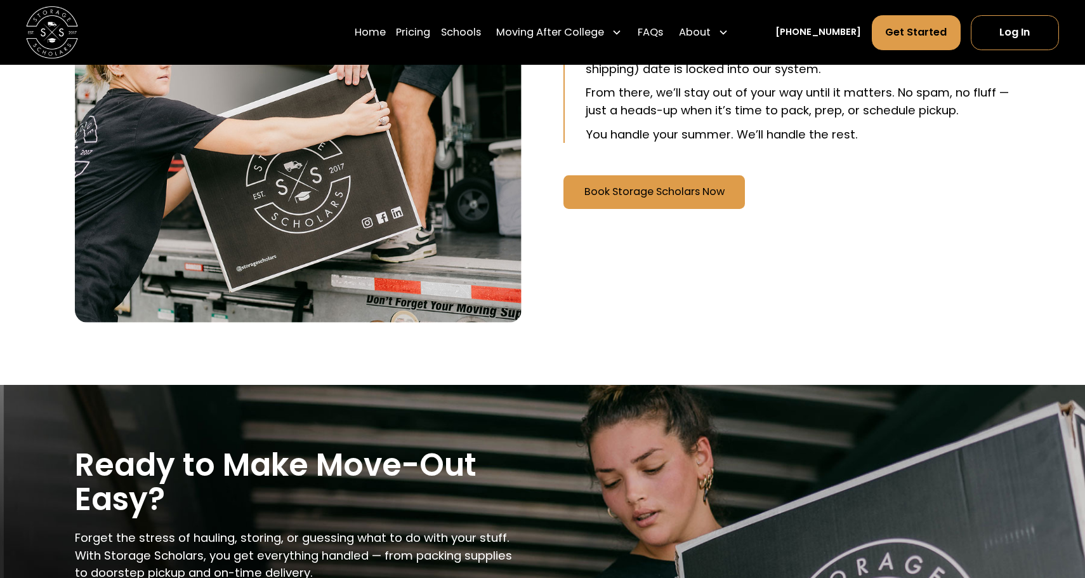
scroll to position [1869, 0]
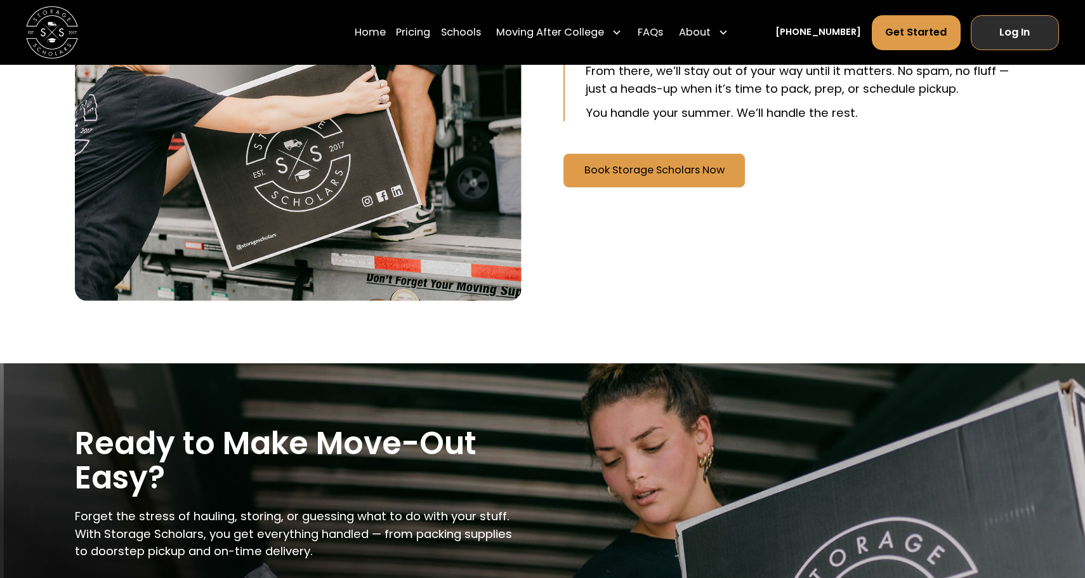
click at [1033, 34] on link "Log In" at bounding box center [1015, 32] width 88 height 35
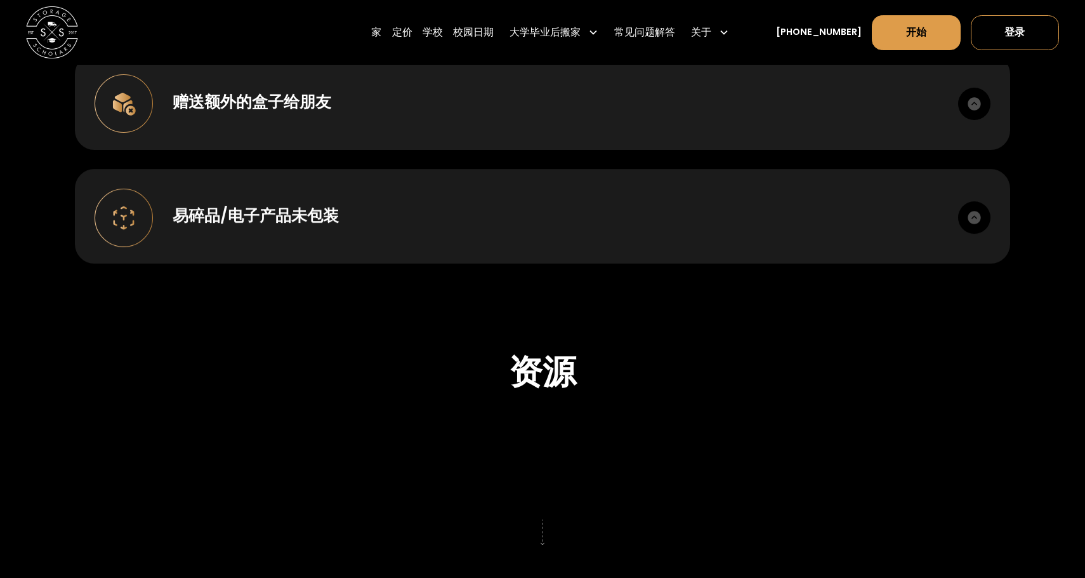
scroll to position [1805, 0]
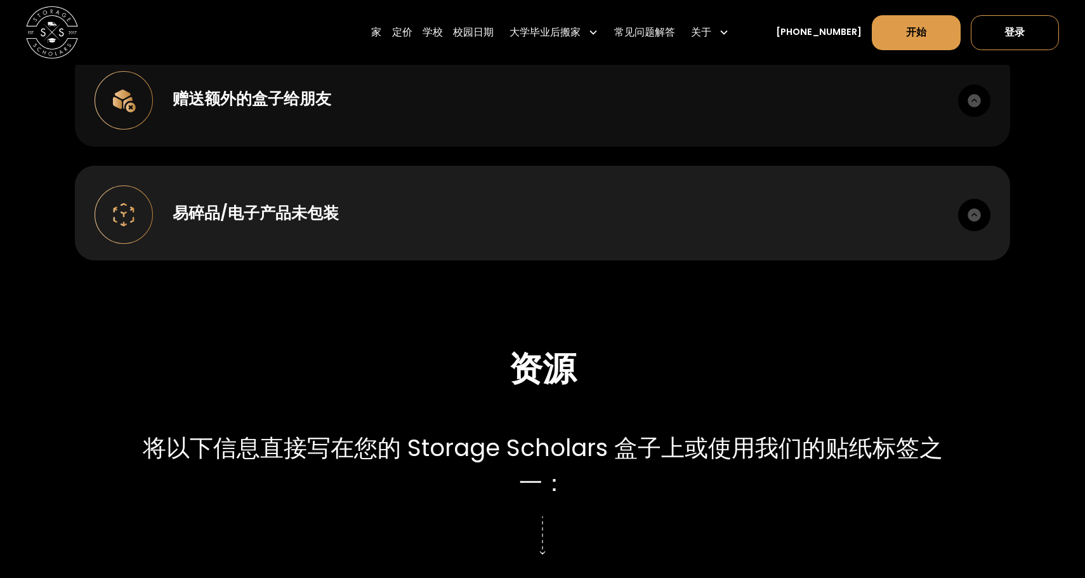
click at [575, 115] on div "赠送额外的盒子给朋友 收到您的补给包后，您可以随意使用剩余的补给。请确保您的朋友使用我们的箱子来存放物品时，他们有自己的账户。" at bounding box center [543, 98] width 936 height 95
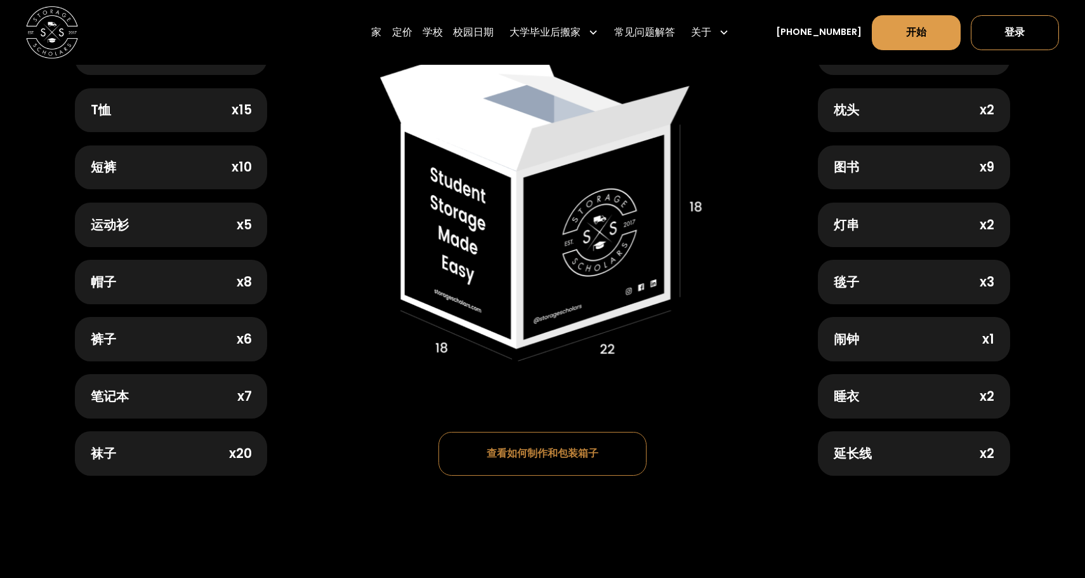
scroll to position [645, 0]
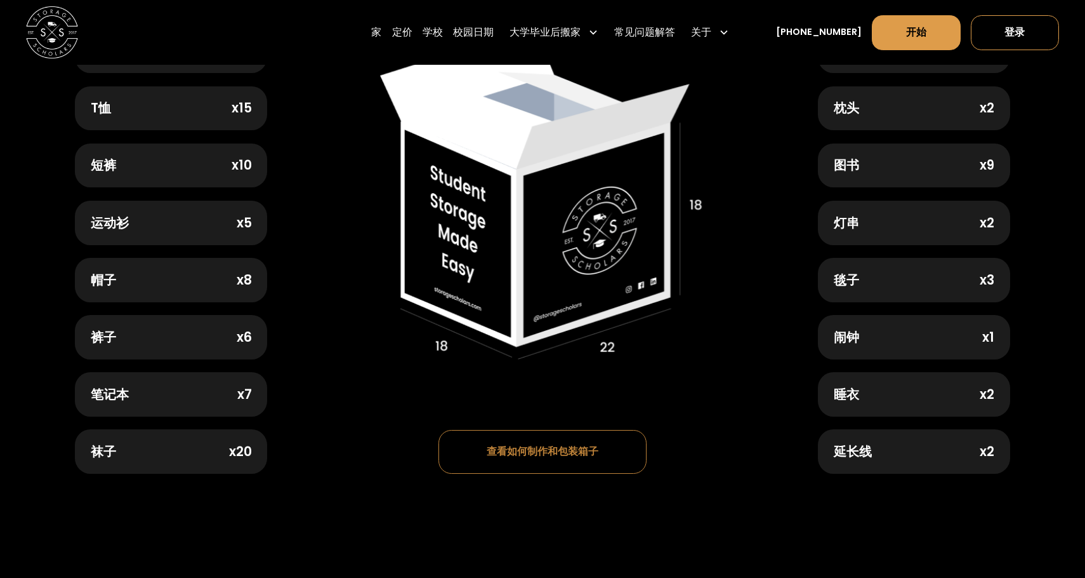
click at [610, 355] on div "查看如何制作和包装箱子" at bounding box center [542, 216] width 531 height 515
